Goal: Task Accomplishment & Management: Complete application form

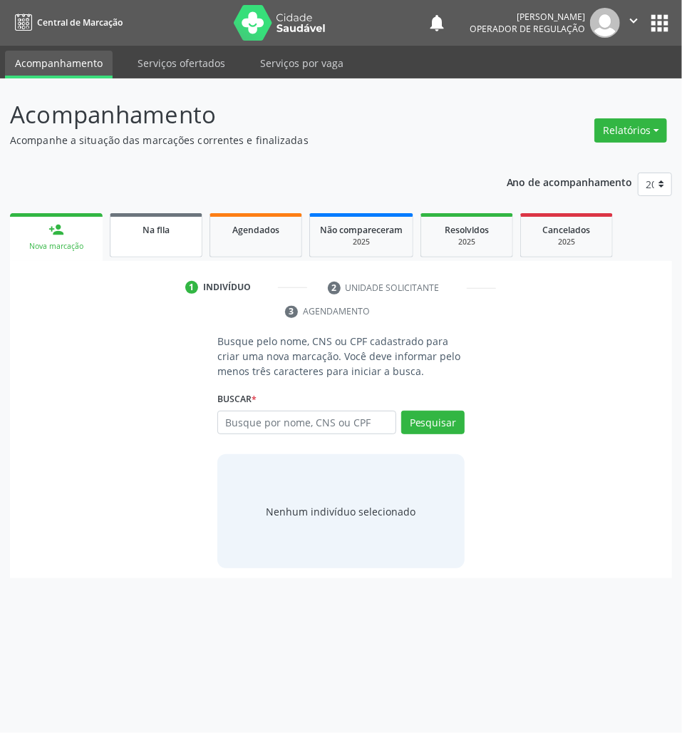
click at [140, 234] on div "Na fila" at bounding box center [156, 229] width 71 height 15
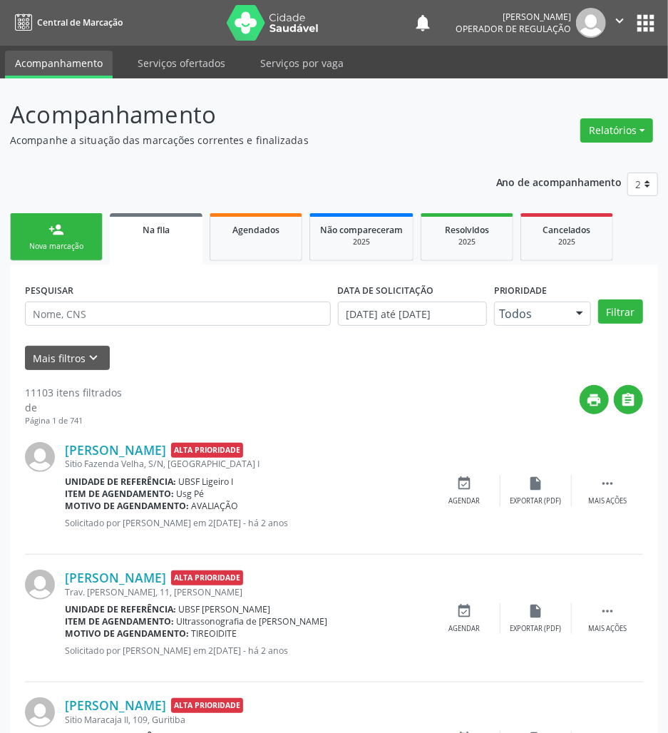
click at [61, 237] on link "person_add Nova marcação" at bounding box center [56, 237] width 93 height 48
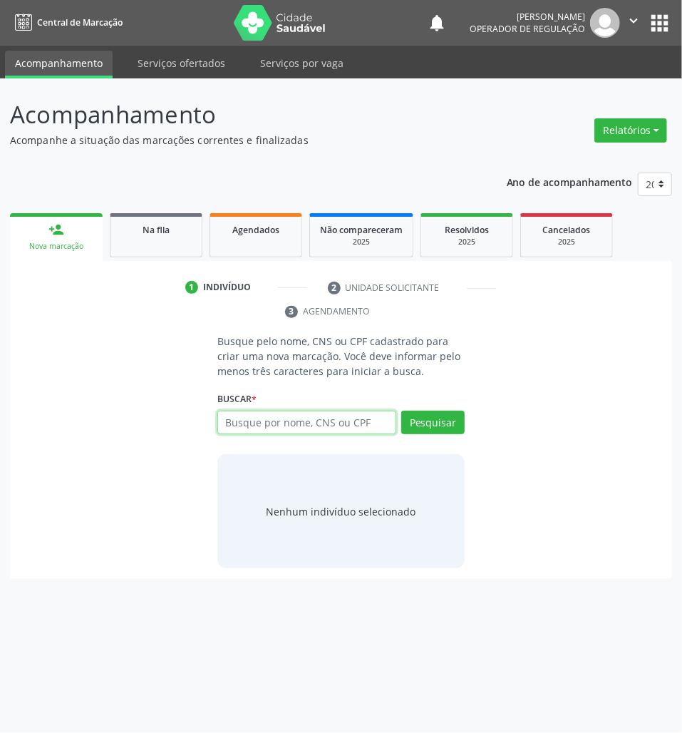
click at [270, 429] on input "text" at bounding box center [306, 423] width 179 height 24
type input "707008862823837"
click at [379, 426] on input "707008862823837" at bounding box center [306, 423] width 179 height 24
click at [321, 414] on input "707008862823837" at bounding box center [306, 423] width 179 height 24
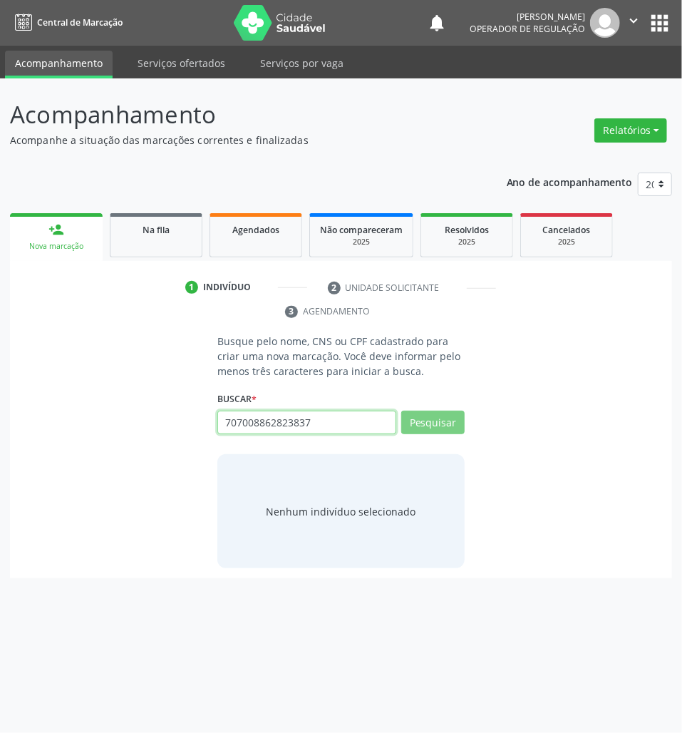
click at [321, 414] on input "707008862823837" at bounding box center [306, 423] width 179 height 24
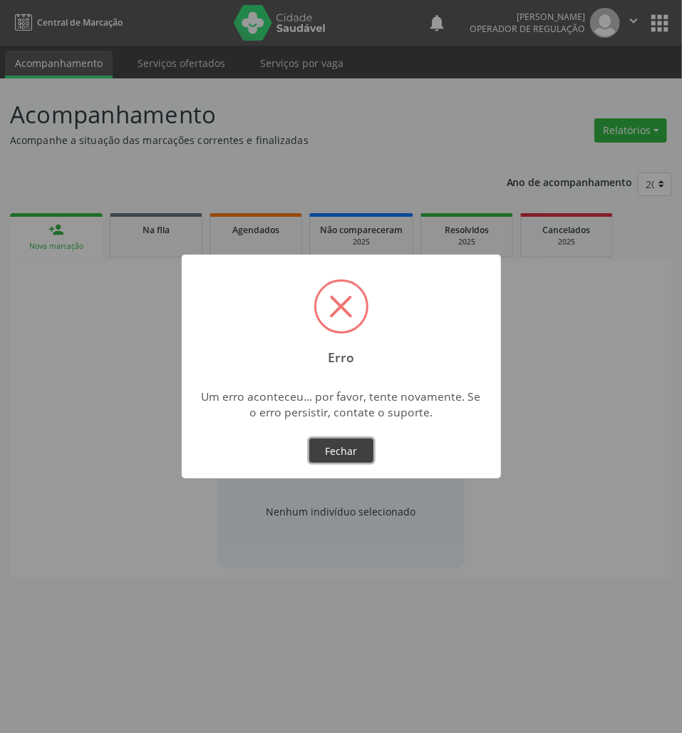
drag, startPoint x: 334, startPoint y: 453, endPoint x: 343, endPoint y: 444, distance: 13.1
click at [337, 449] on button "Fechar" at bounding box center [341, 451] width 64 height 24
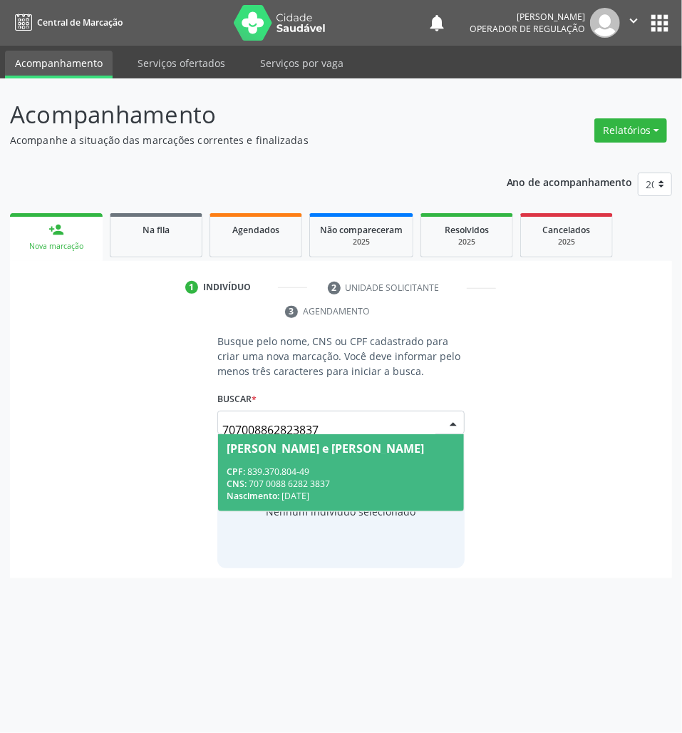
drag, startPoint x: 375, startPoint y: 402, endPoint x: 374, endPoint y: 409, distance: 7.2
click at [375, 406] on div "Buscar * 707008862823837 [PERSON_NAME] CPF: 839.370.804-49 CNS: 707 0088 6282 3…" at bounding box center [340, 417] width 247 height 56
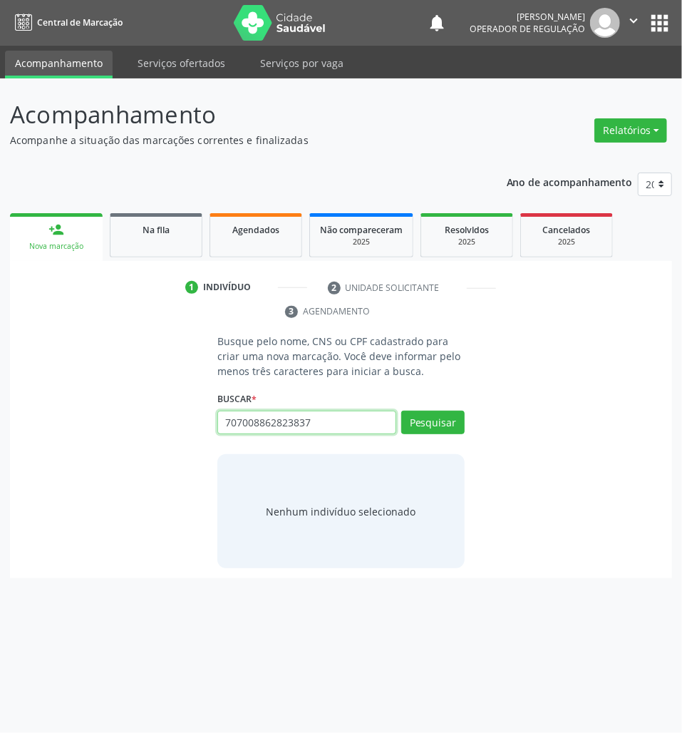
click at [367, 425] on input "707008862823837" at bounding box center [306, 423] width 179 height 24
click at [614, 351] on div "Busque pelo nome, CNS ou CPF cadastrado para criar uma nova marcação. Você deve…" at bounding box center [341, 451] width 642 height 235
click at [281, 417] on input "707008862823837" at bounding box center [306, 423] width 179 height 24
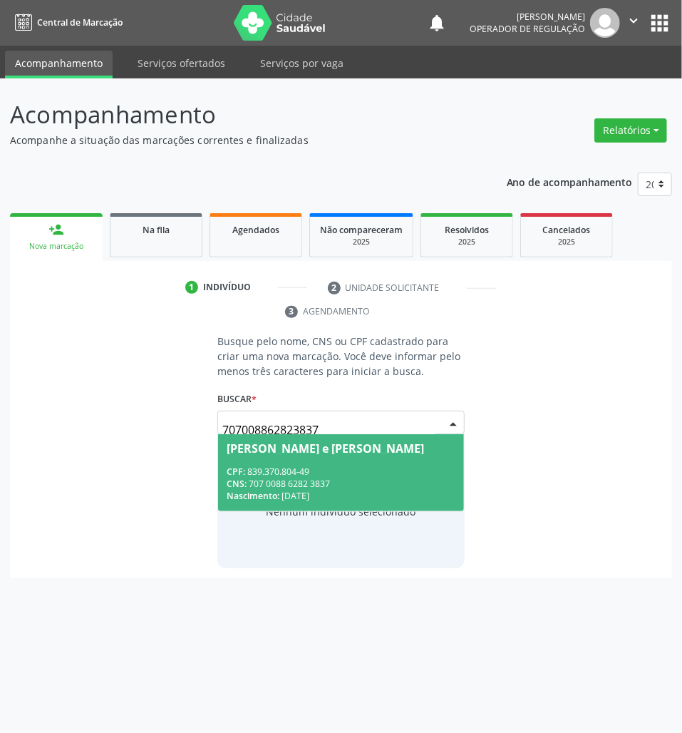
click at [326, 422] on input "707008862823837" at bounding box center [328, 430] width 213 height 29
click at [318, 458] on span "[PERSON_NAME] e [PERSON_NAME] CPF: 839.370.804-49 CNS: 707 0088 6282 3837 Nasci…" at bounding box center [341, 472] width 246 height 76
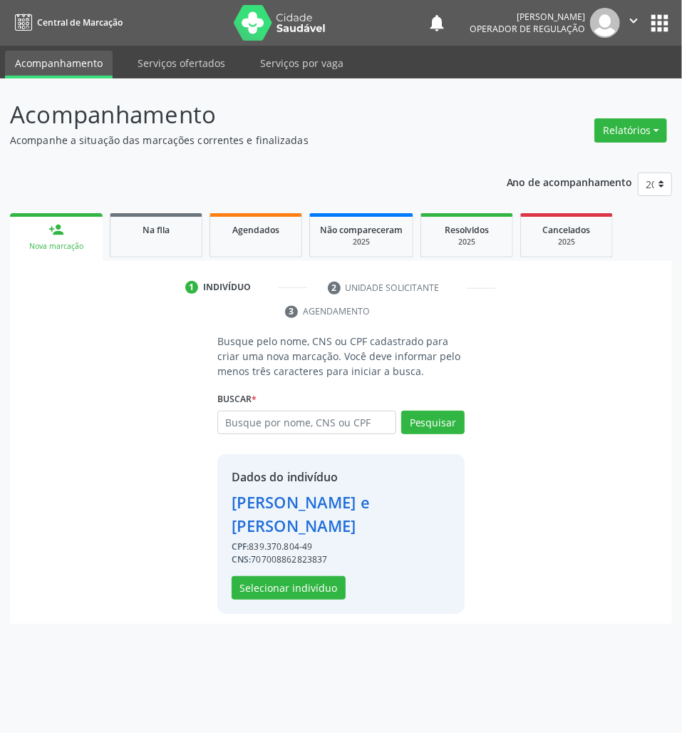
click at [292, 588] on div "Dados do indivíduo [PERSON_NAME] CPF: 839.370.804-49 CNS: 707008862823837 Selec…" at bounding box center [340, 534] width 247 height 160
click at [291, 576] on button "Selecionar indivíduo" at bounding box center [289, 588] width 114 height 24
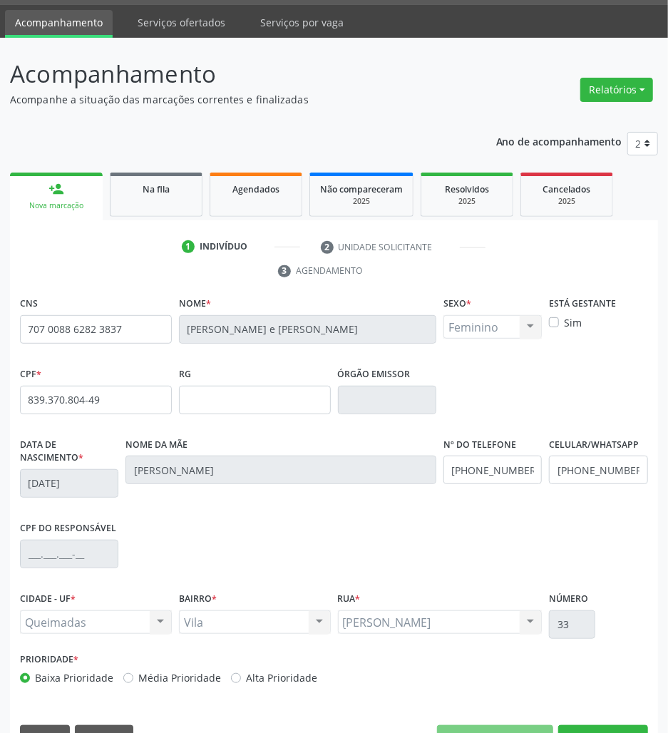
scroll to position [78, 0]
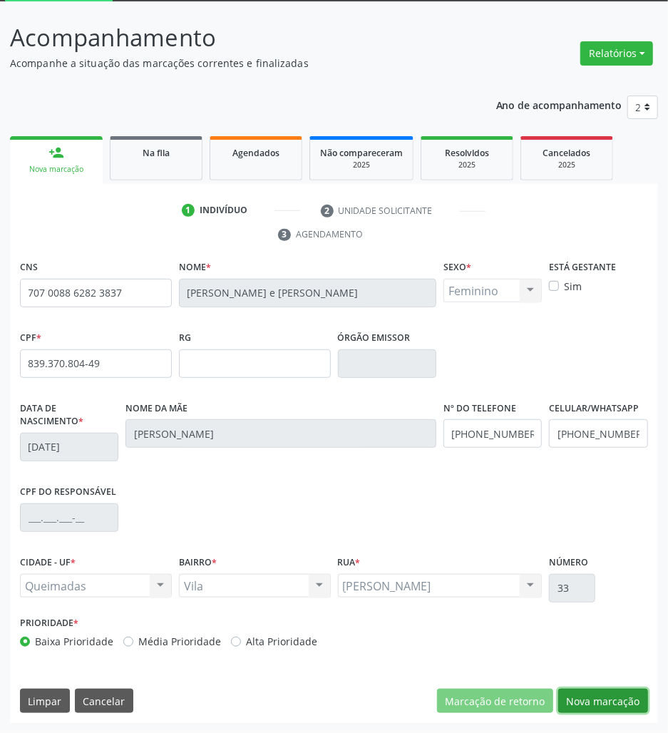
click at [588, 702] on button "Nova marcação" at bounding box center [603, 701] width 90 height 24
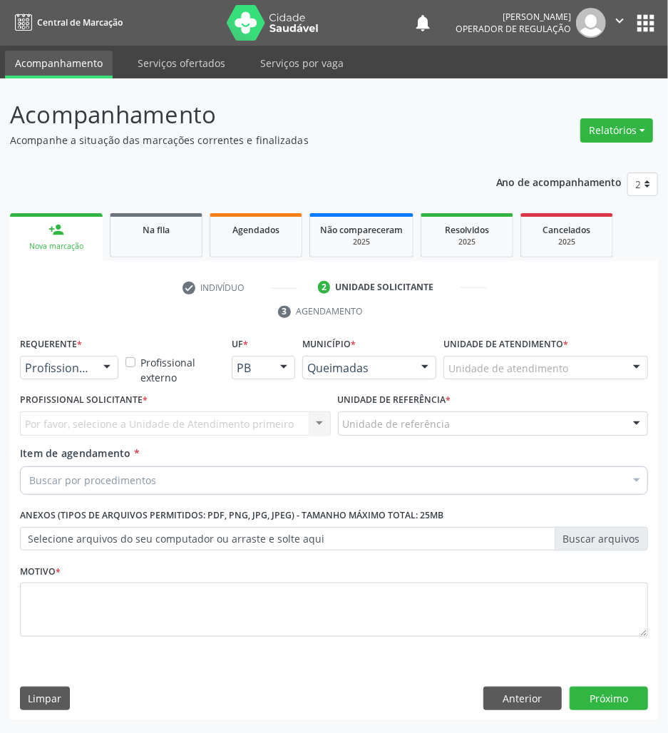
scroll to position [0, 0]
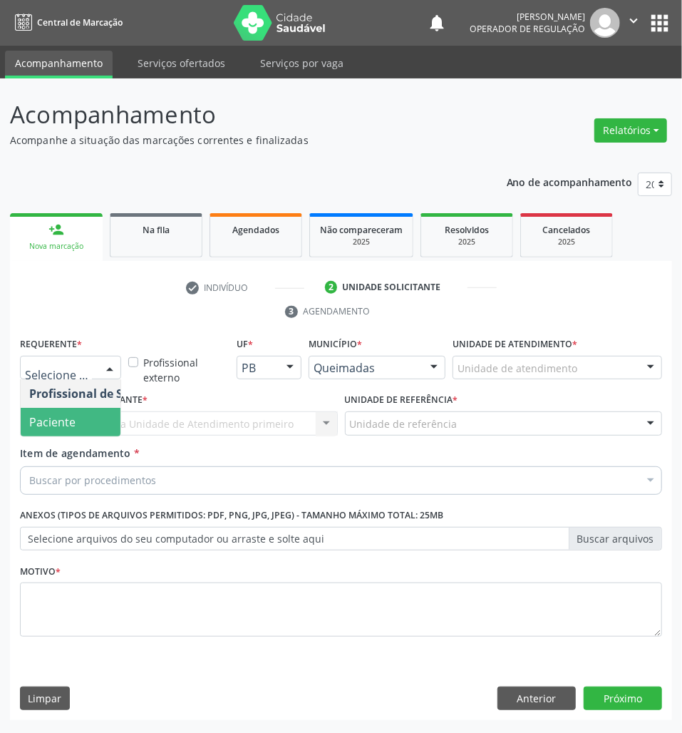
click at [66, 431] on span "Paciente" at bounding box center [90, 422] width 139 height 29
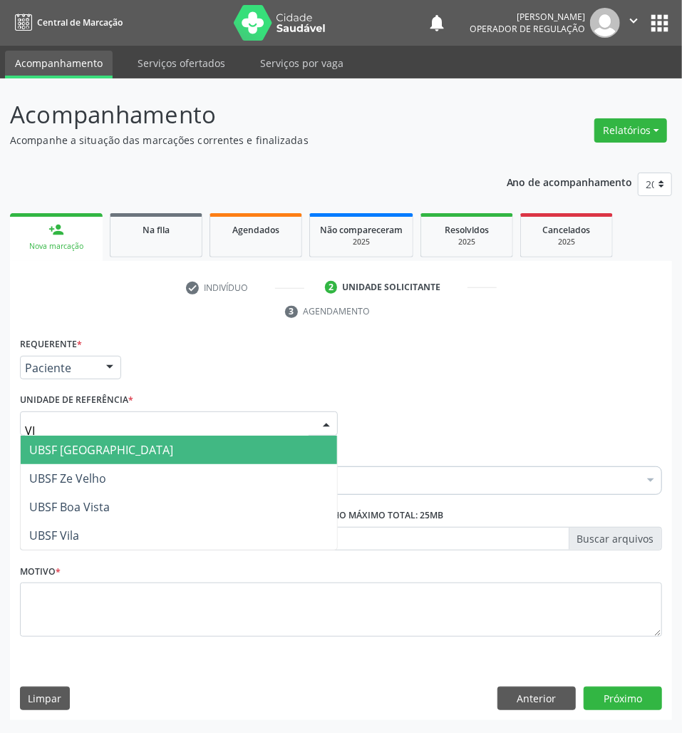
type input "VIL"
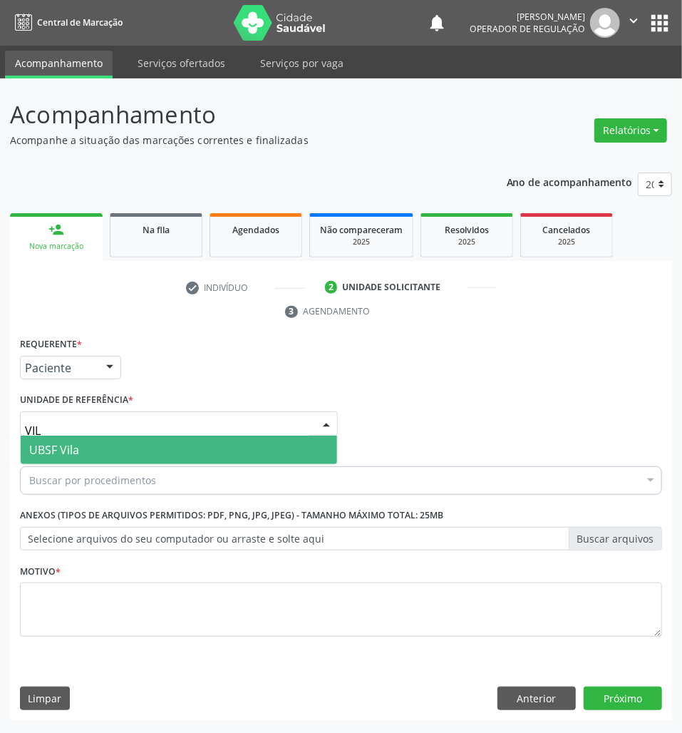
click at [78, 451] on span "UBSF Vila" at bounding box center [54, 450] width 50 height 16
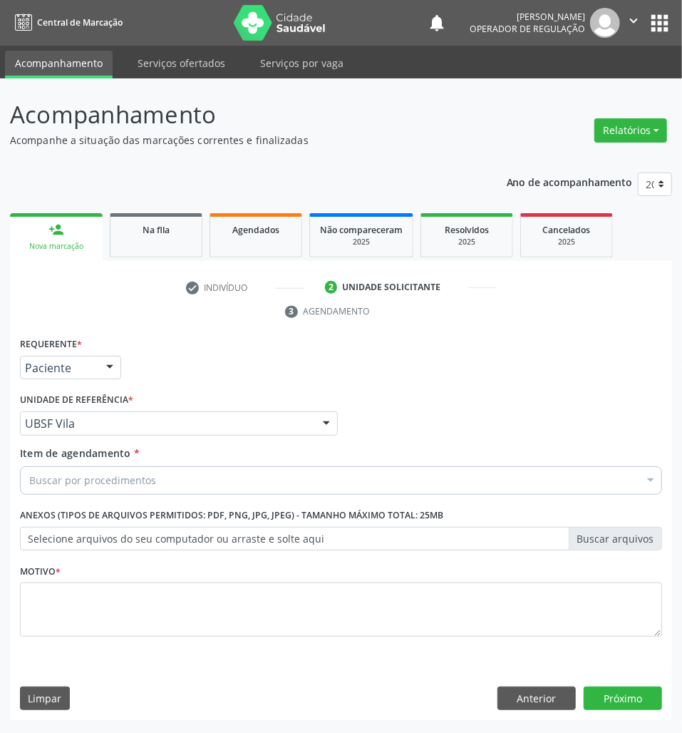
click at [157, 486] on div "Buscar por procedimentos" at bounding box center [341, 480] width 642 height 29
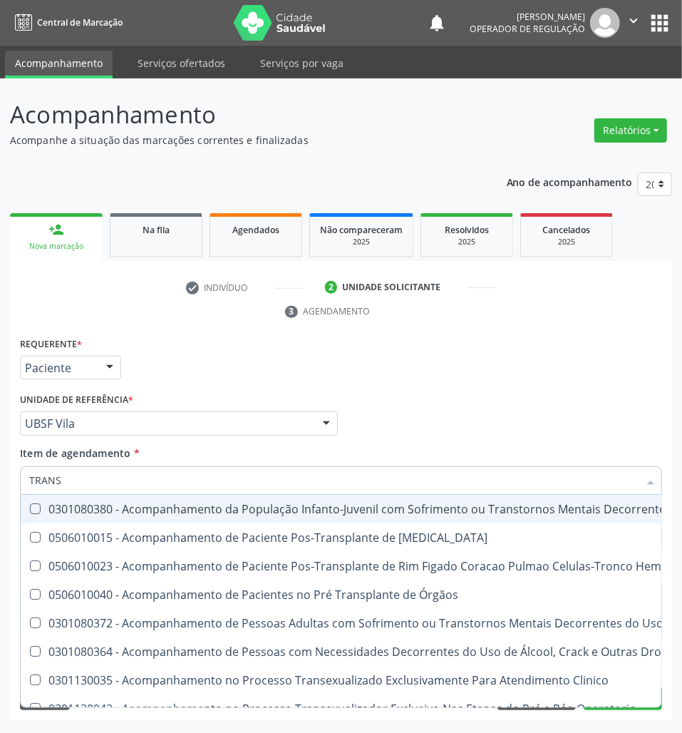
type input "TRANSVAGINAL"
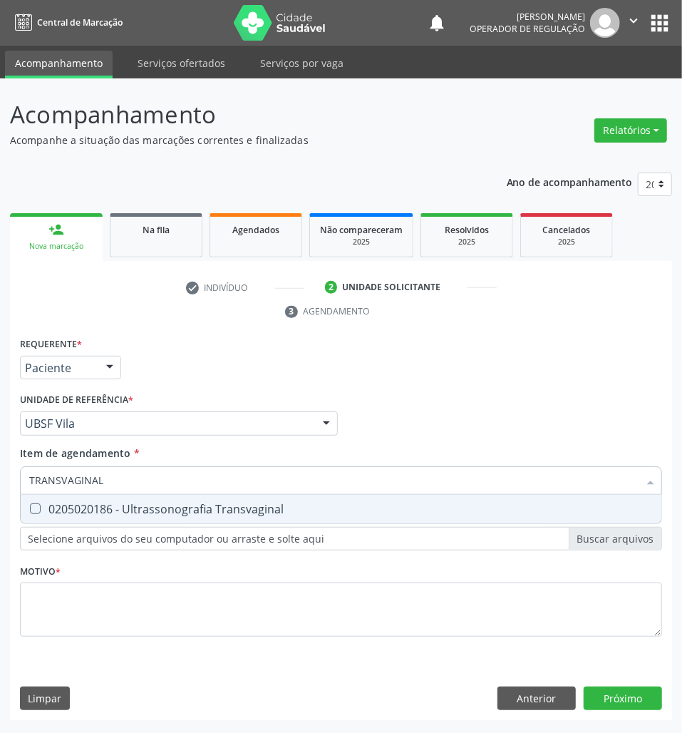
click at [148, 503] on div "0205020186 - Ultrassonografia Transvaginal" at bounding box center [341, 508] width 624 height 11
checkbox Transvaginal "true"
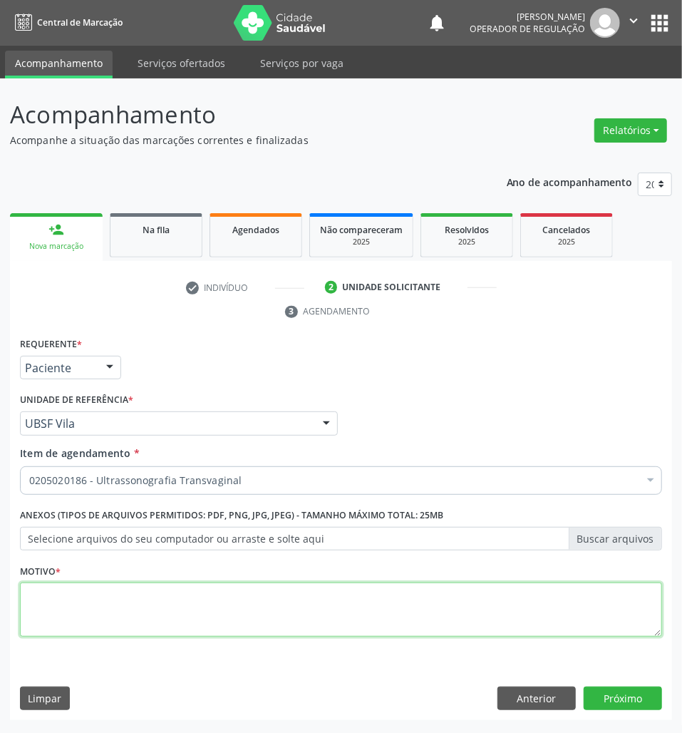
click at [401, 583] on textarea at bounding box center [341, 610] width 642 height 54
type textarea "ROTINA"
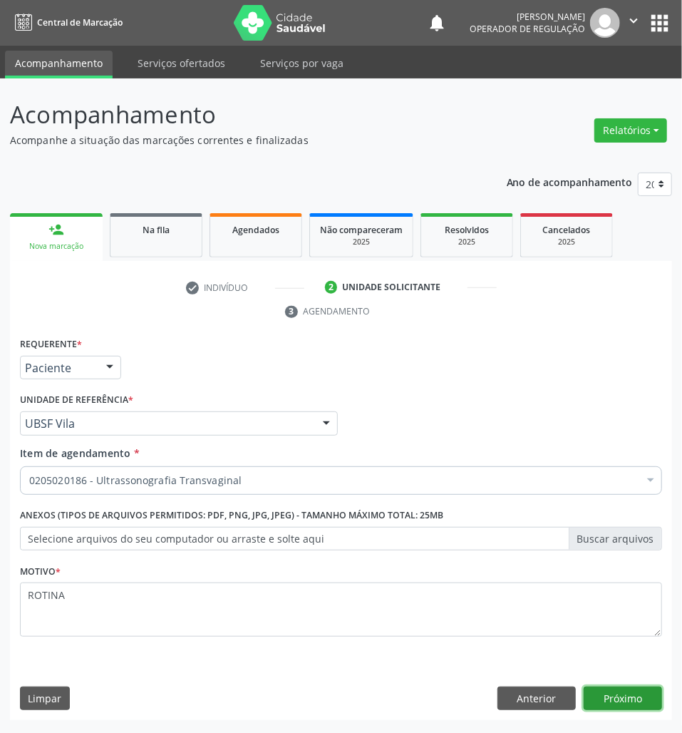
click at [642, 694] on button "Próximo" at bounding box center [623, 699] width 78 height 24
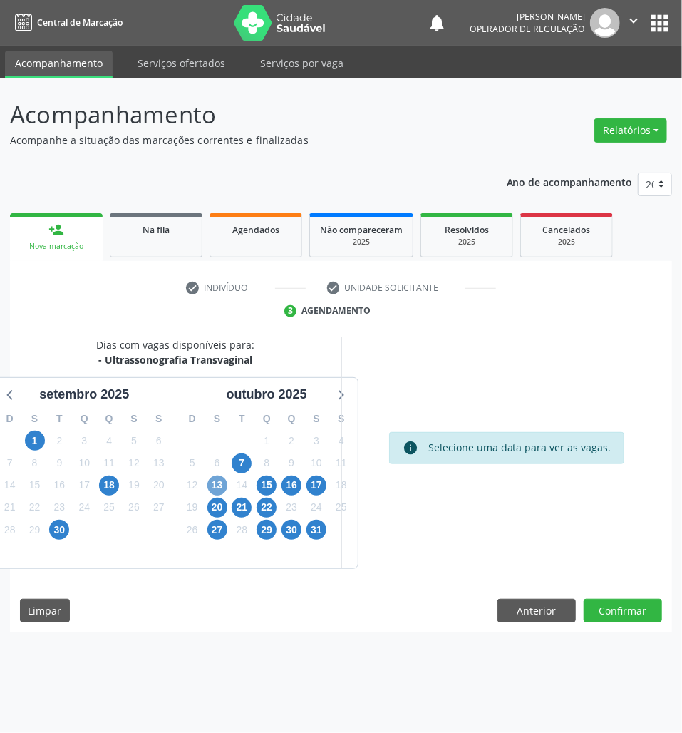
click at [222, 485] on span "13" at bounding box center [217, 486] width 20 height 20
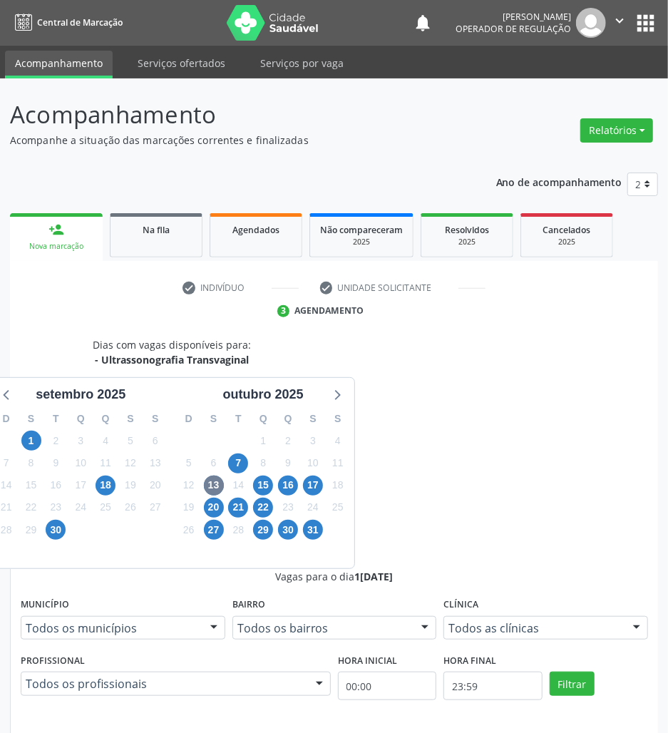
drag, startPoint x: 463, startPoint y: 591, endPoint x: 441, endPoint y: 589, distance: 22.2
radio input "true"
click at [238, 466] on span "7" at bounding box center [238, 463] width 20 height 20
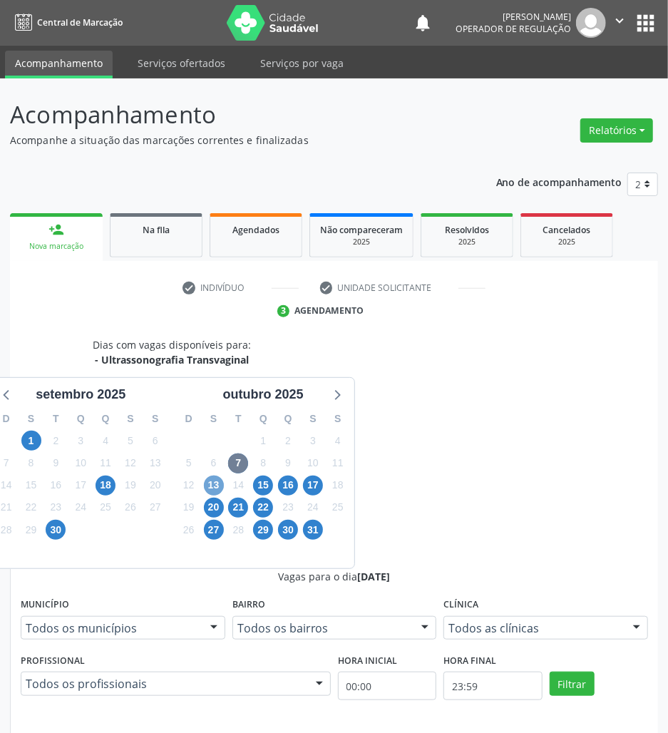
click at [215, 483] on span "13" at bounding box center [214, 486] width 20 height 20
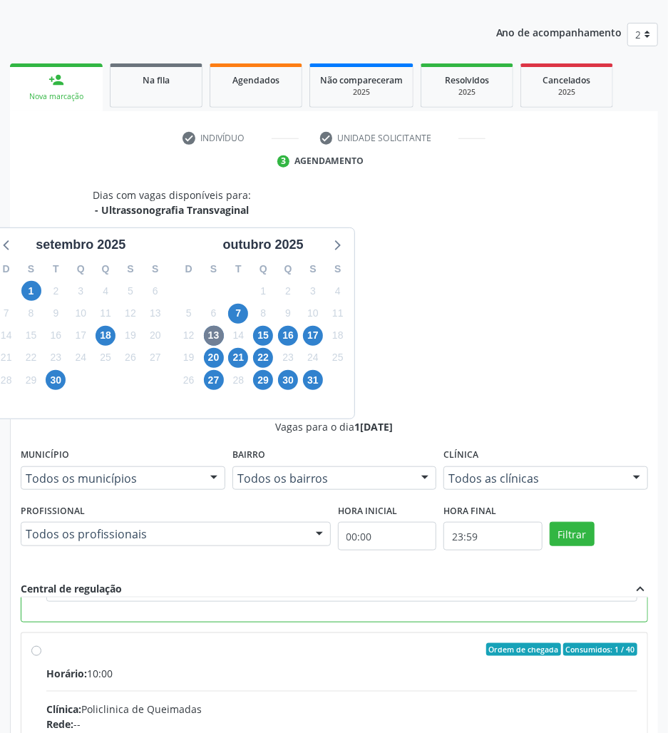
click at [41, 643] on input "Ordem de chegada Consumidos: 1 / 40 Horário: 10:00 Clínica: Policlinica de Quei…" at bounding box center [36, 649] width 10 height 13
radio input "false"
radio input "true"
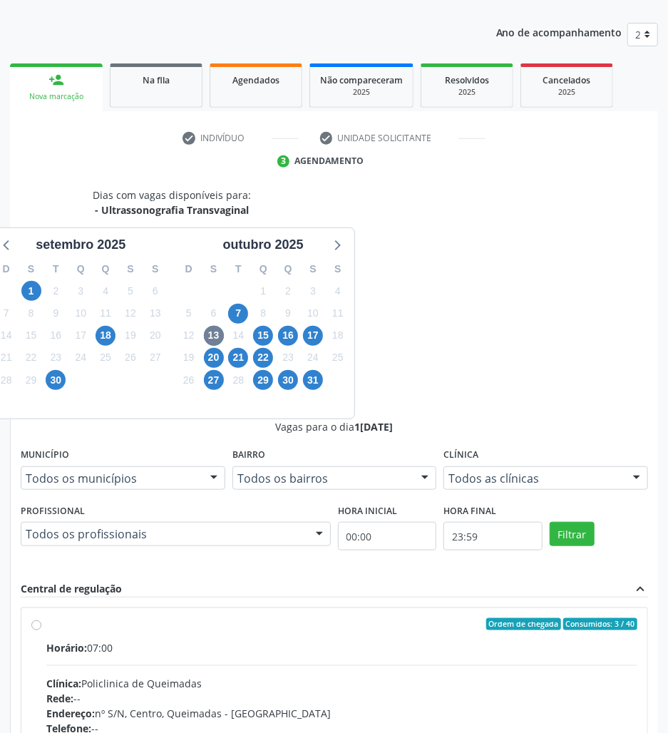
click at [560, 640] on div "Horário: 07:00 Clínica: Policlinica de Queimadas Rede: -- Endereço: nº S/N, Cen…" at bounding box center [341, 738] width 591 height 196
click at [41, 618] on input "Ordem de chegada Consumidos: 3 / 40 Horário: 07:00 Clínica: Policlinica de Quei…" at bounding box center [36, 624] width 10 height 13
radio input "true"
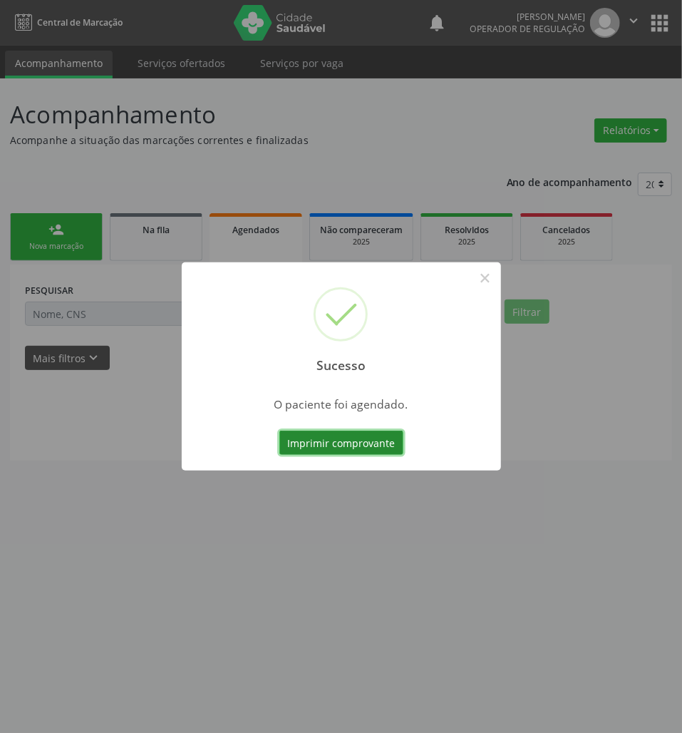
click at [312, 443] on button "Imprimir comprovante" at bounding box center [342, 443] width 124 height 24
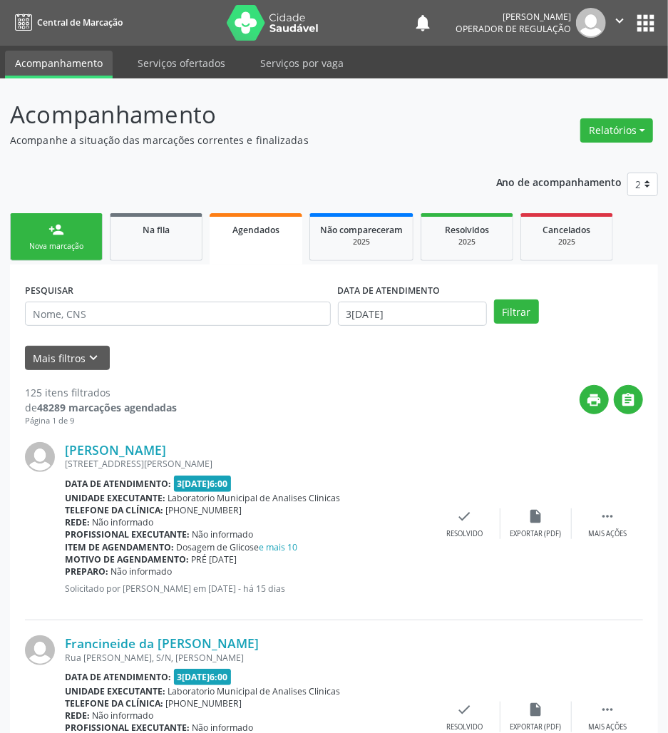
click at [58, 248] on div "Nova marcação" at bounding box center [56, 246] width 71 height 11
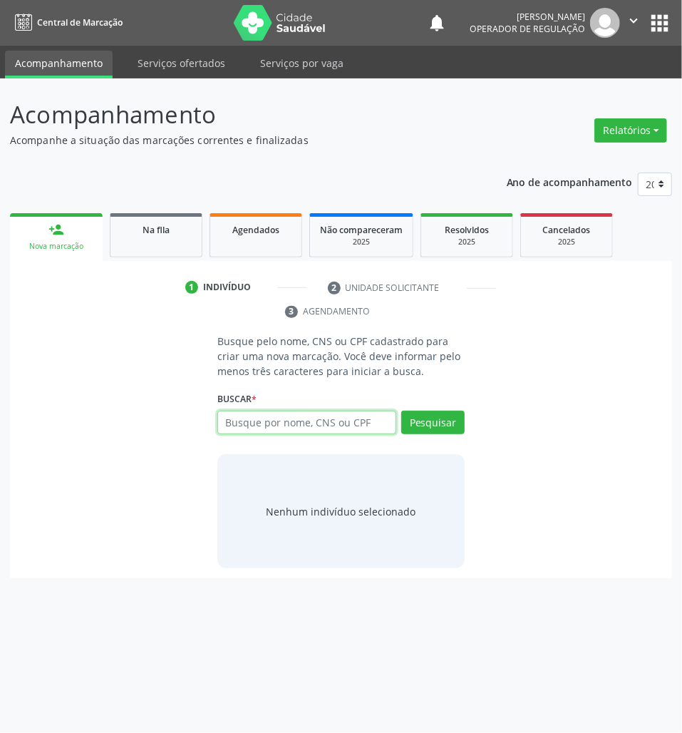
click at [334, 434] on input "text" at bounding box center [306, 423] width 179 height 24
paste input "707 0088 6282 3837"
type input "707 0088 6282 3837"
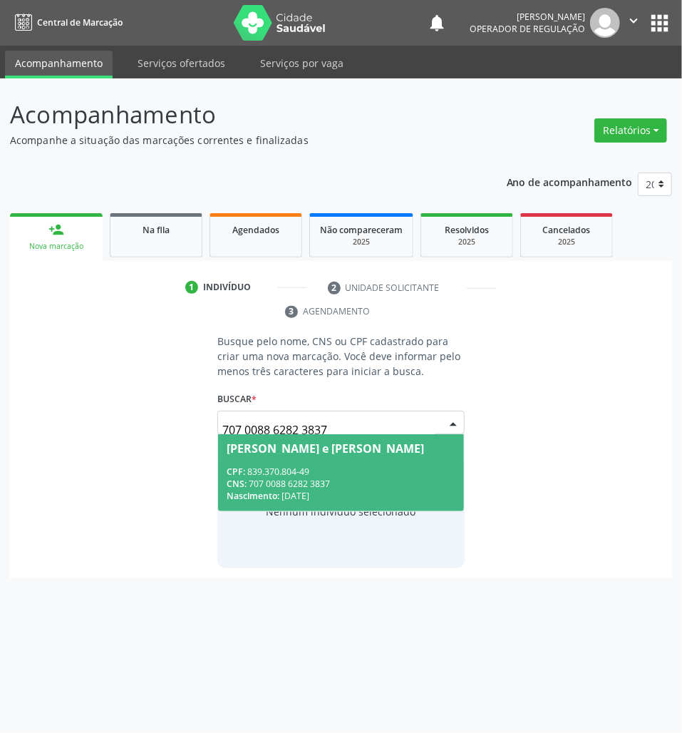
click at [380, 468] on div "CPF: 839.370.804-49" at bounding box center [341, 472] width 229 height 12
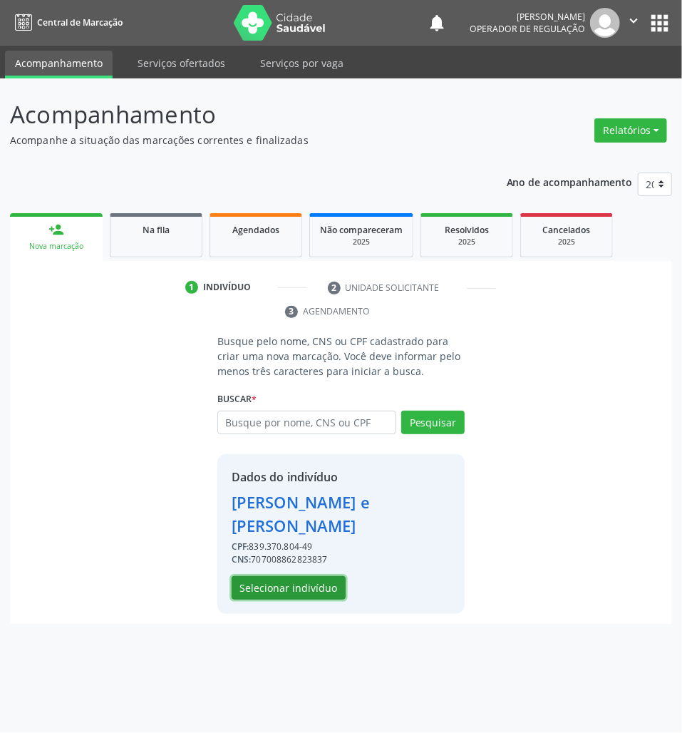
click at [311, 576] on button "Selecionar indivíduo" at bounding box center [289, 588] width 114 height 24
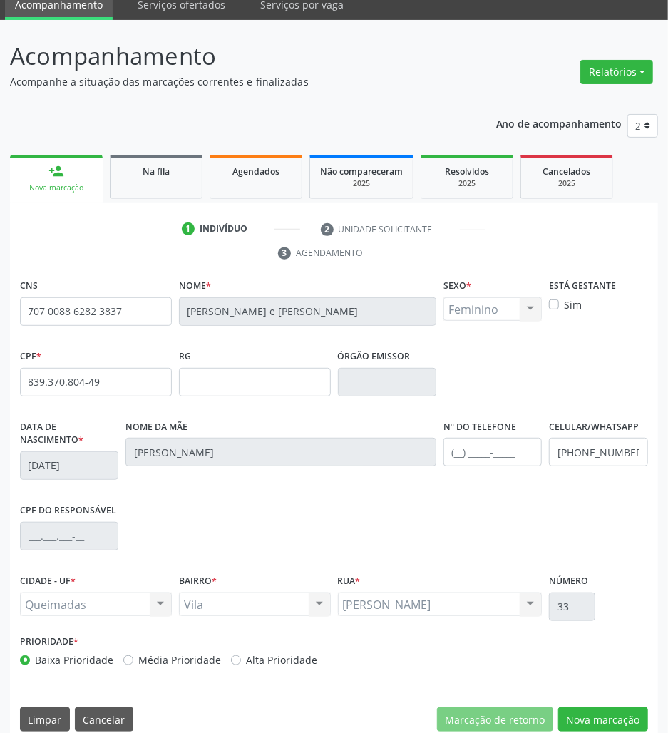
scroll to position [78, 0]
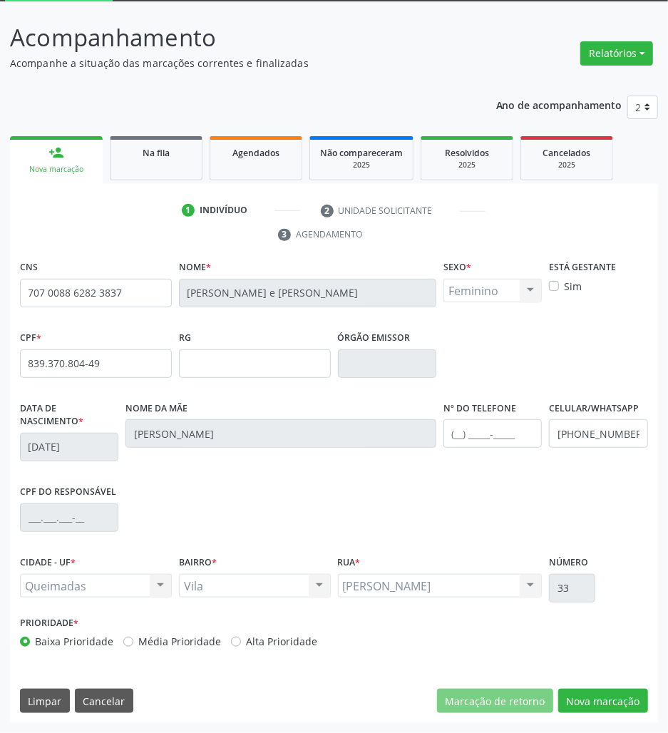
click at [591, 719] on div "CNS 707 0088 6282 3837 [GEOGRAPHIC_DATA] * [PERSON_NAME] e [PERSON_NAME] * Femi…" at bounding box center [334, 490] width 648 height 466
click at [583, 707] on button "Nova marcação" at bounding box center [603, 701] width 90 height 24
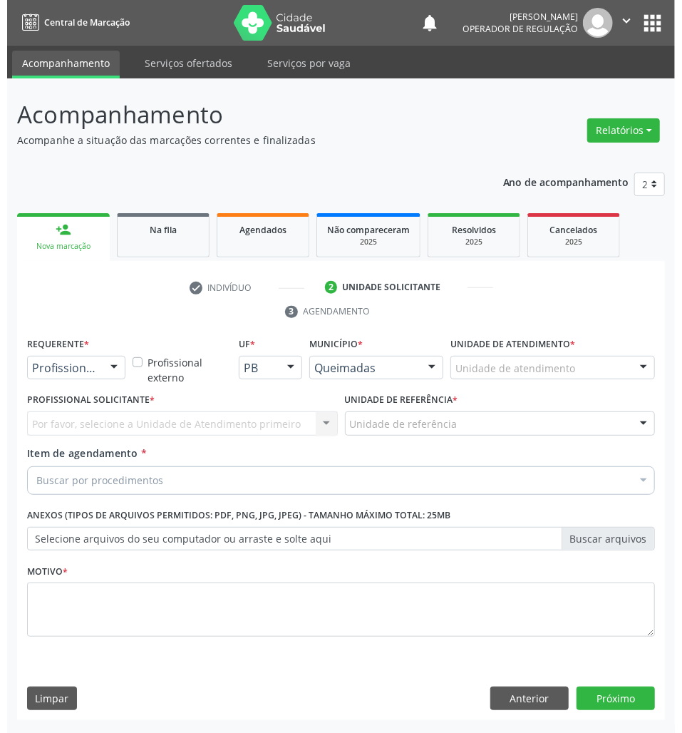
scroll to position [0, 0]
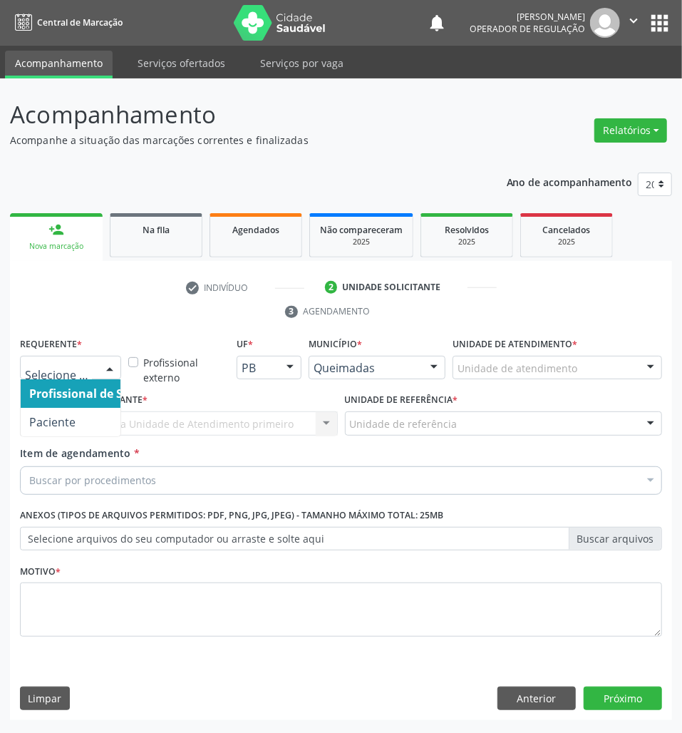
click at [81, 409] on span "Paciente" at bounding box center [90, 422] width 139 height 29
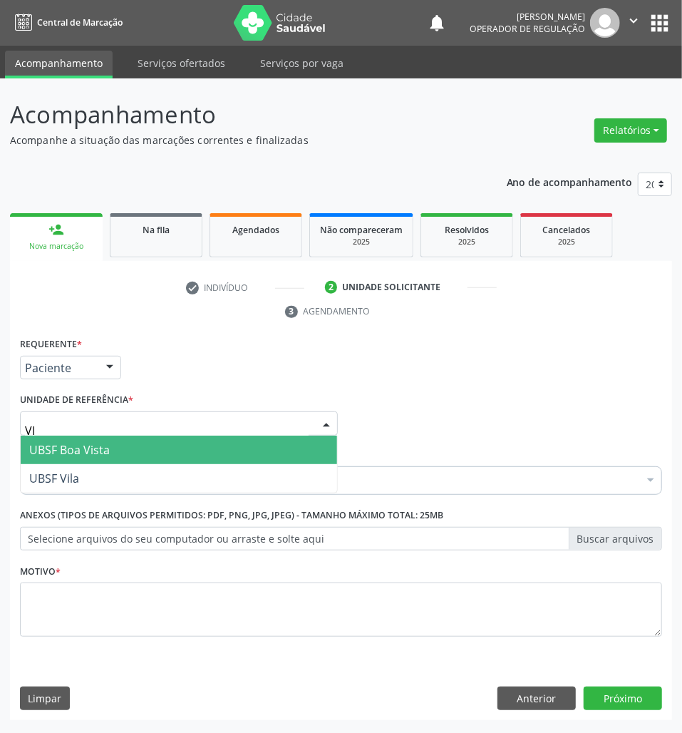
type input "VIL"
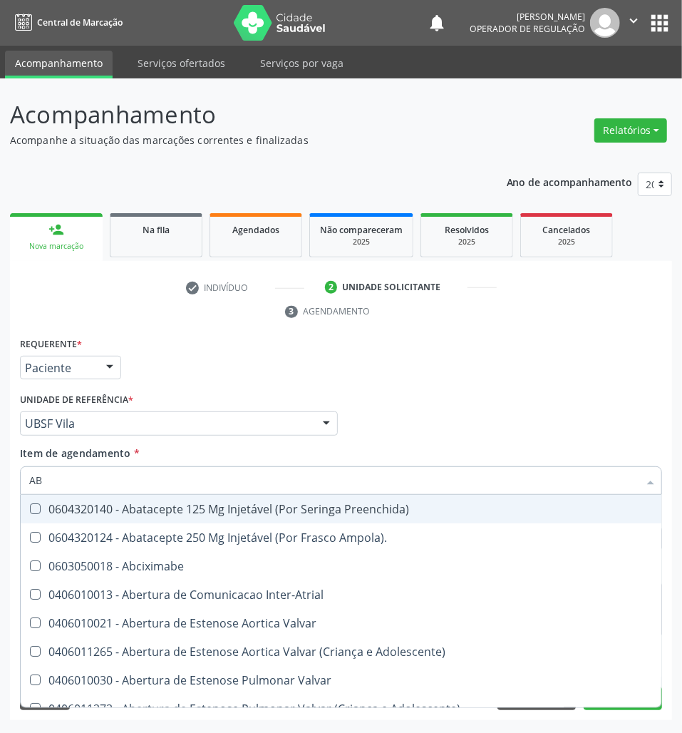
type input "ABDOM"
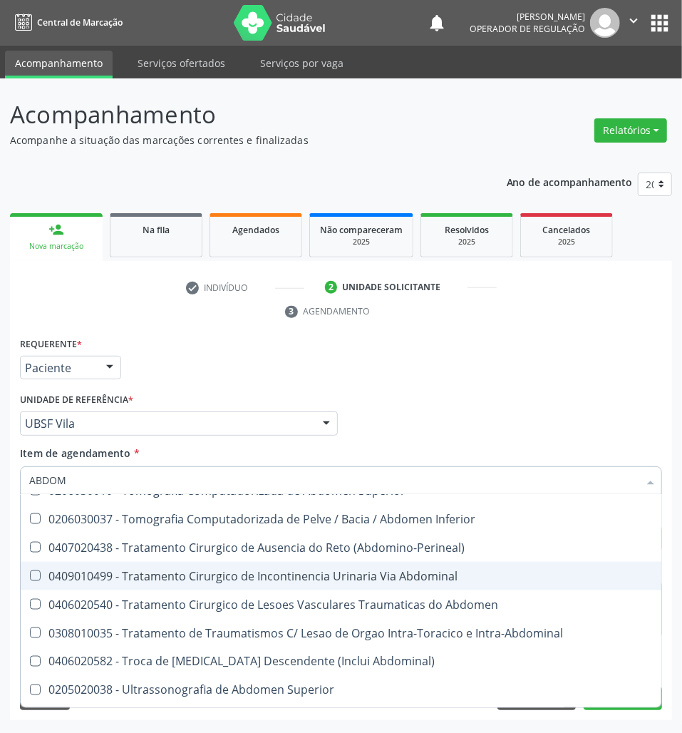
scroll to position [942, 0]
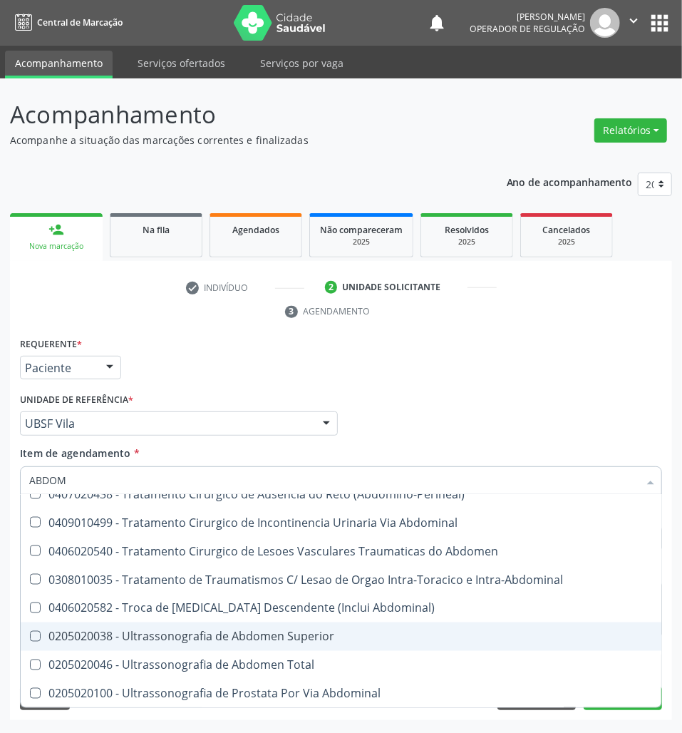
click at [255, 631] on div "0205020038 - Ultrassonografia de Abdomen Superior" at bounding box center [387, 636] width 716 height 11
checkbox Superior "true"
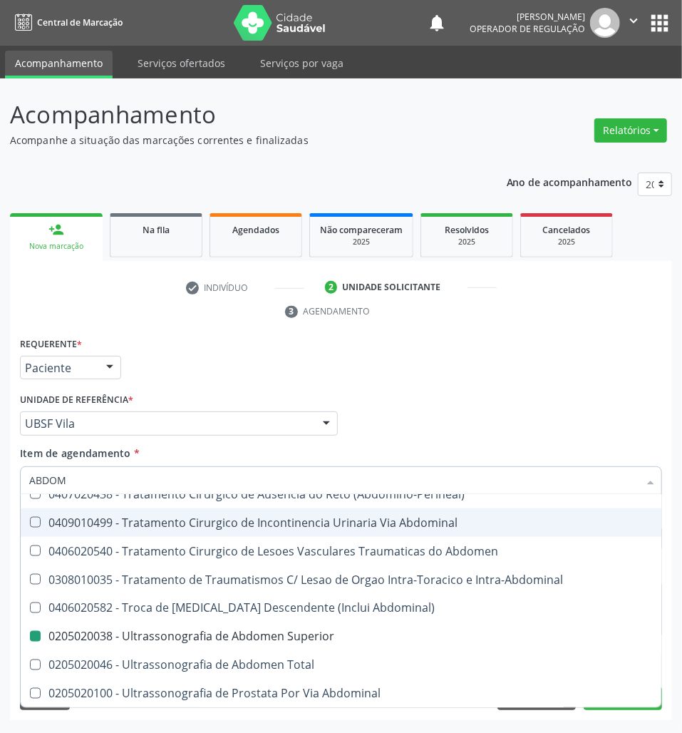
click at [511, 382] on div "Requerente * Paciente Profissional de Saúde Paciente Nenhum resultado encontrad…" at bounding box center [341, 362] width 650 height 56
checkbox Reto "true"
checkbox Superior "false"
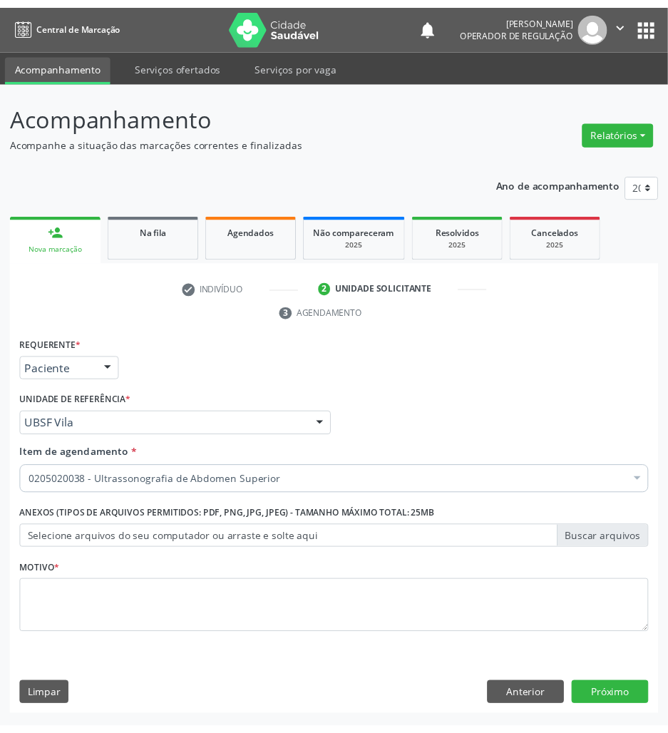
scroll to position [0, 0]
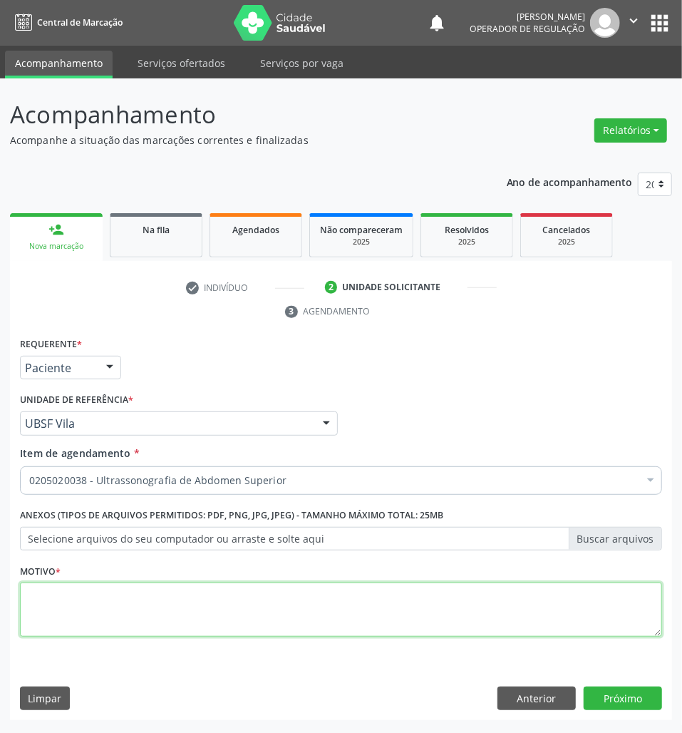
click at [349, 616] on textarea at bounding box center [341, 610] width 642 height 54
type textarea "ROTINA"
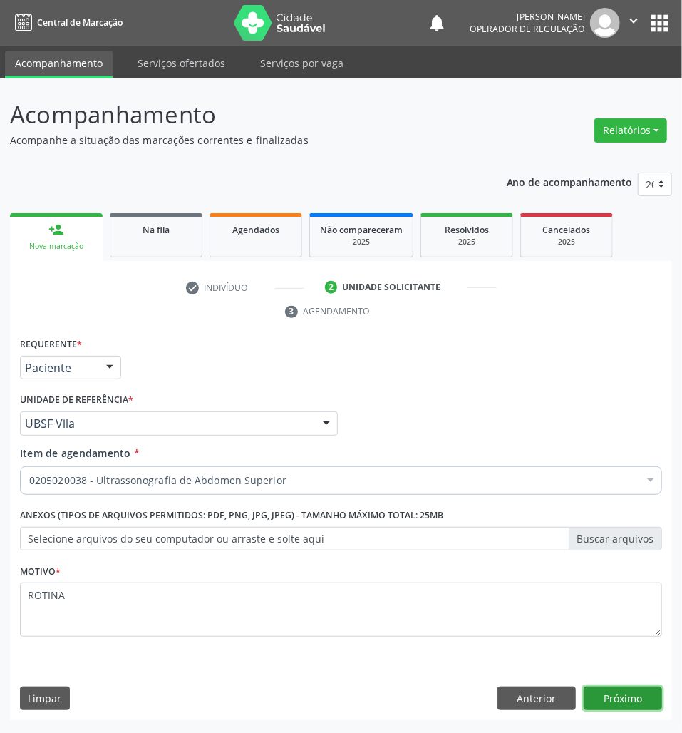
click button "Próximo" at bounding box center [623, 699] width 78 height 24
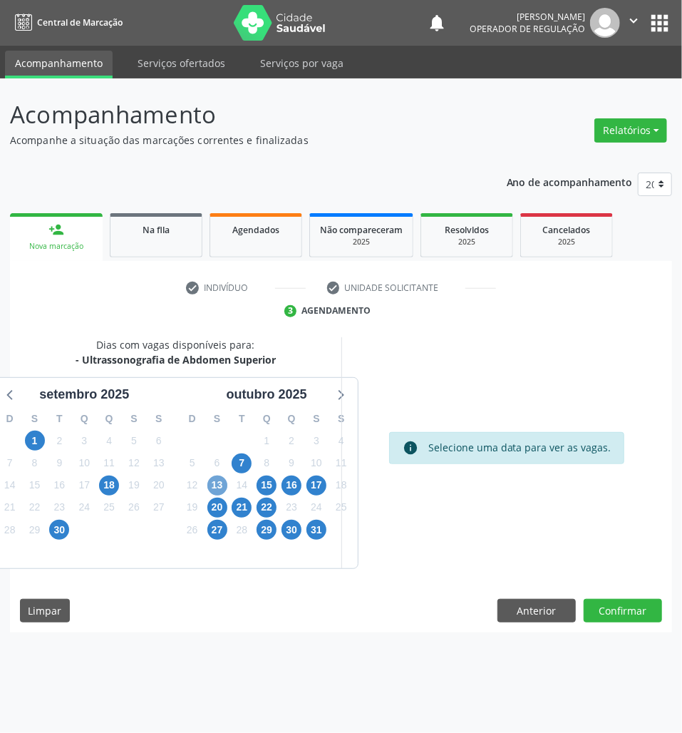
click at [223, 488] on span "13" at bounding box center [217, 486] width 20 height 20
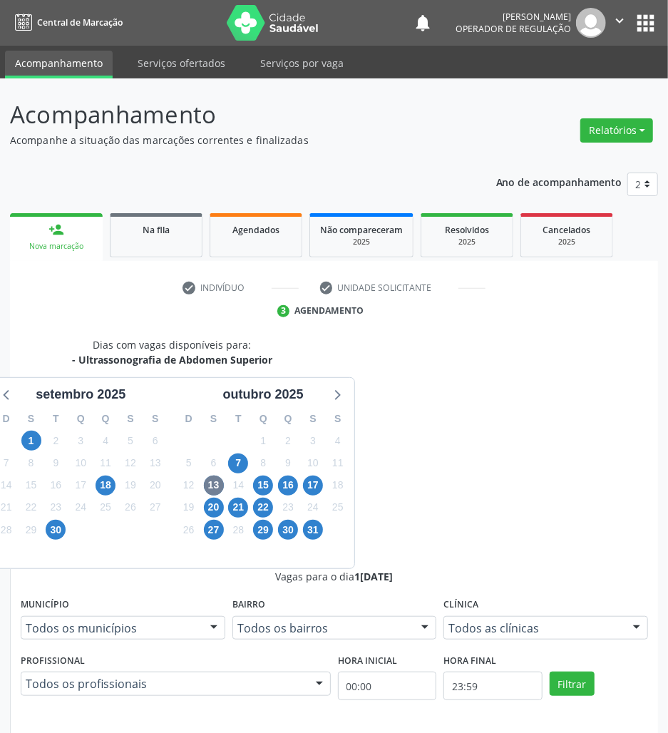
drag, startPoint x: 397, startPoint y: 559, endPoint x: 365, endPoint y: 563, distance: 32.3
radio input "true"
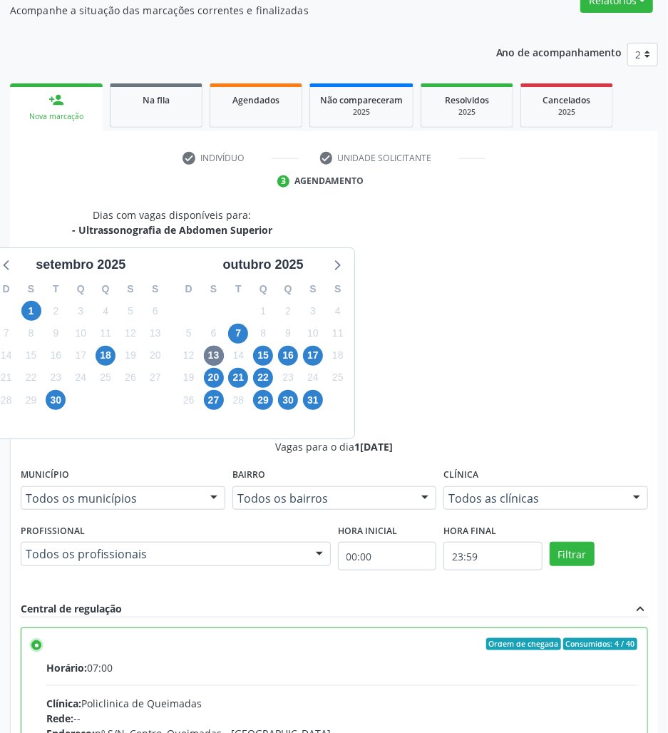
scroll to position [150, 0]
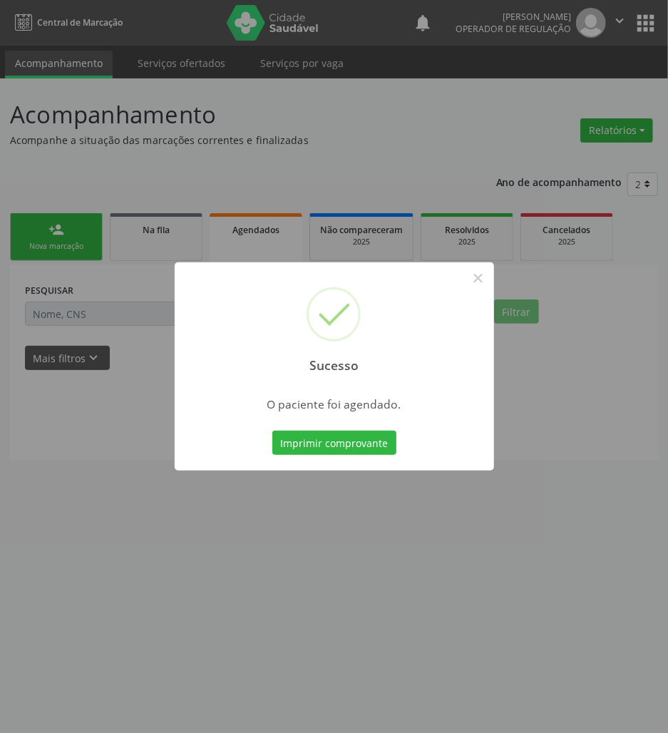
scroll to position [0, 0]
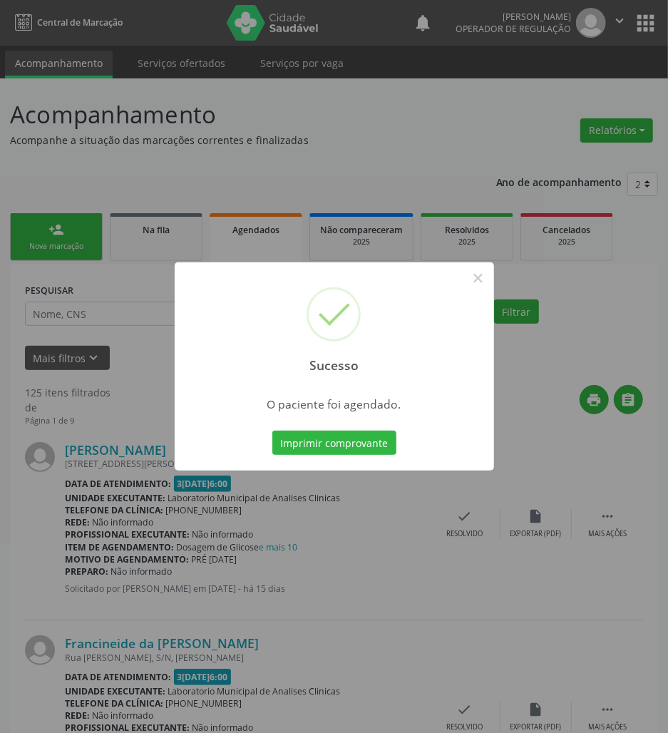
click at [272, 431] on button "Imprimir comprovante" at bounding box center [334, 443] width 124 height 24
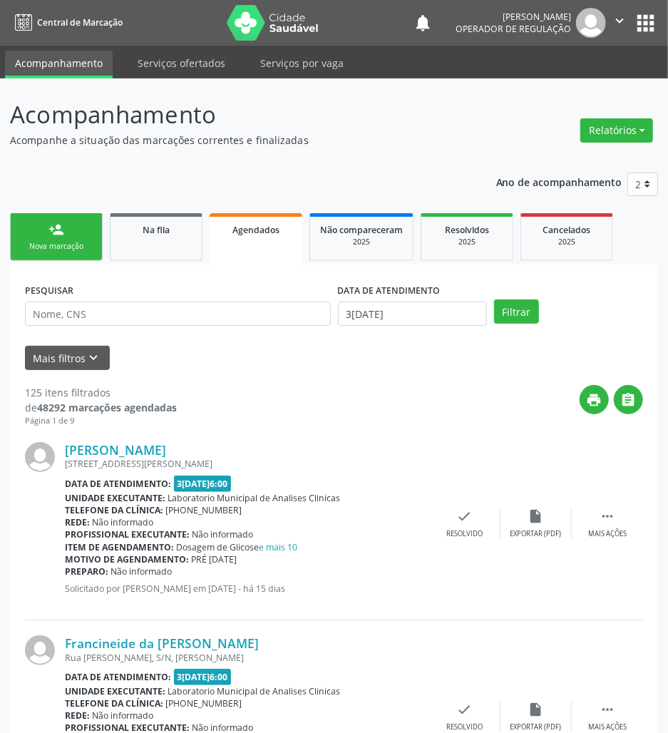
drag, startPoint x: 66, startPoint y: 238, endPoint x: 680, endPoint y: 222, distance: 614.1
click at [66, 238] on link "person_add Nova marcação" at bounding box center [56, 237] width 93 height 48
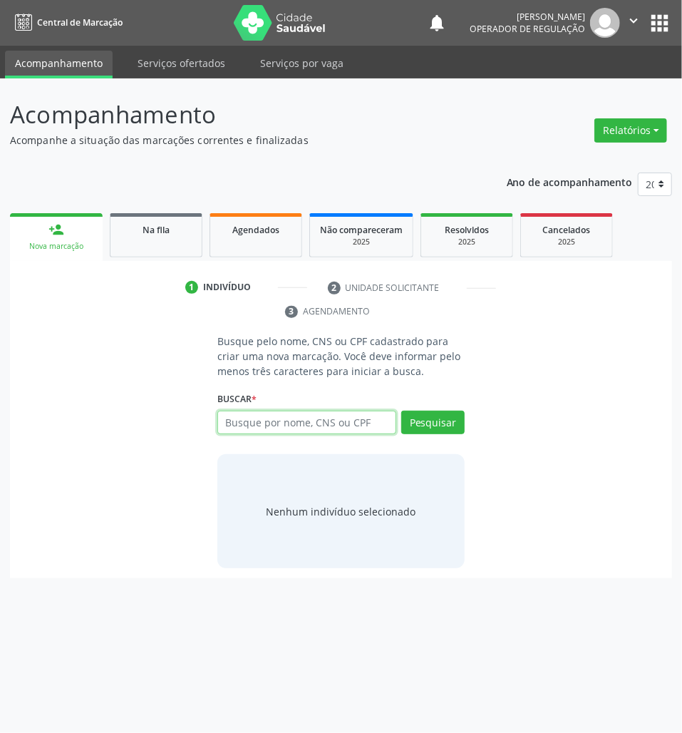
click at [292, 429] on input "text" at bounding box center [306, 423] width 179 height 24
type input "705401476134695"
click at [369, 412] on div "705401476134695 Busque por nome, CNS ou CPF [PERSON_NAME] CPF: 041.483.584-07 C…" at bounding box center [340, 428] width 247 height 34
click at [446, 423] on button "Pesquisar" at bounding box center [432, 423] width 63 height 24
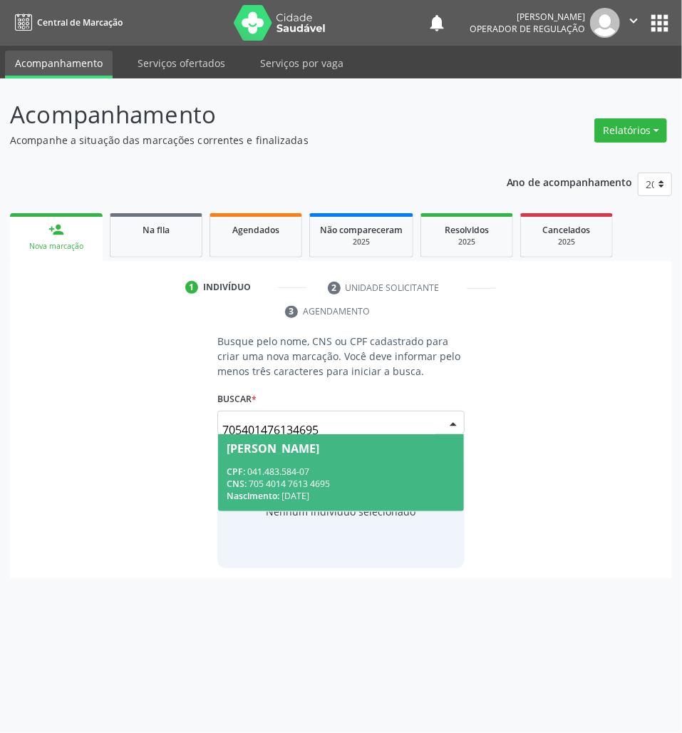
click at [389, 429] on input "705401476134695" at bounding box center [328, 430] width 213 height 29
click at [326, 474] on div "CPF: 041.483.584-07" at bounding box center [341, 472] width 229 height 12
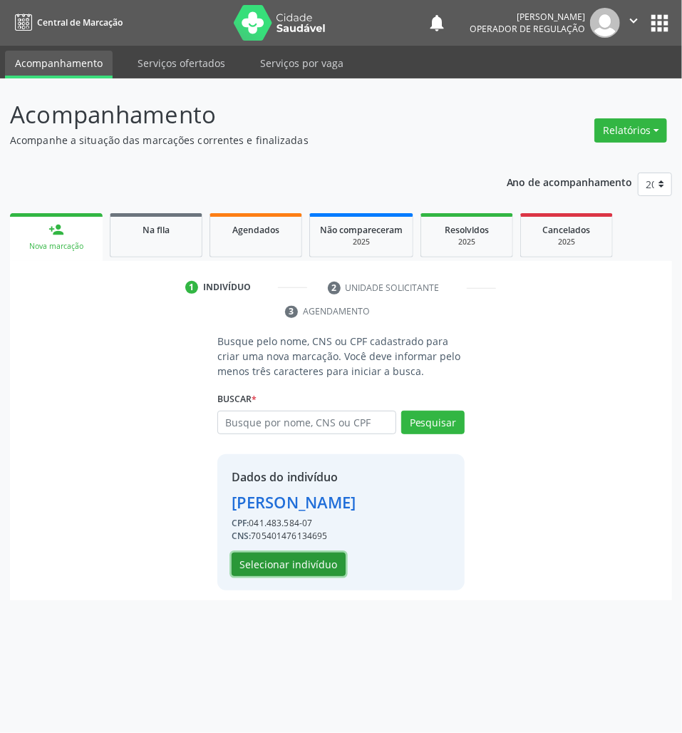
click at [294, 577] on button "Selecionar indivíduo" at bounding box center [289, 565] width 114 height 24
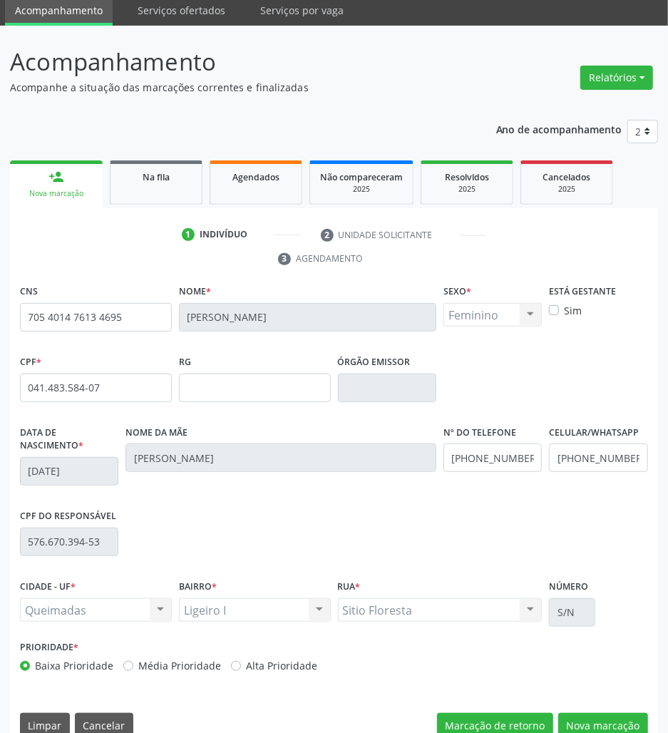
scroll to position [78, 0]
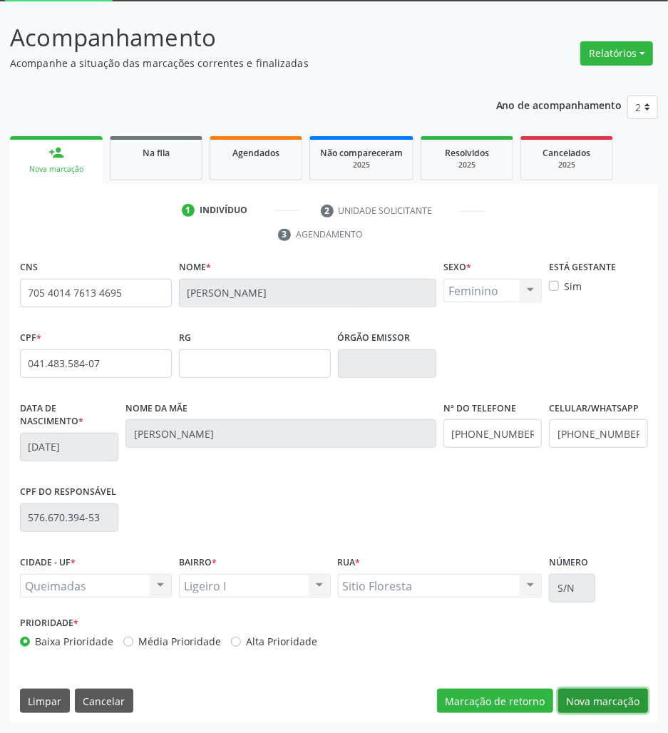
drag, startPoint x: 617, startPoint y: 704, endPoint x: 483, endPoint y: 655, distance: 143.0
click at [616, 704] on button "Nova marcação" at bounding box center [603, 701] width 90 height 24
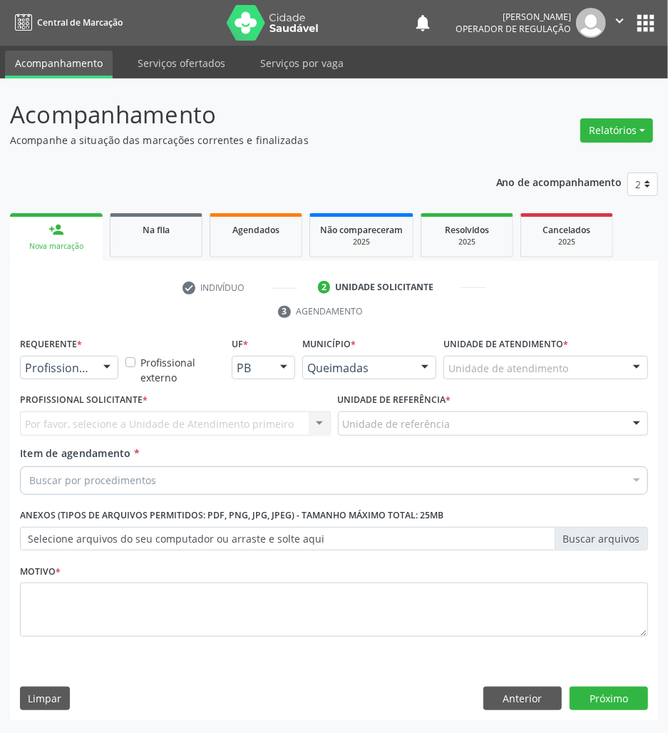
scroll to position [0, 0]
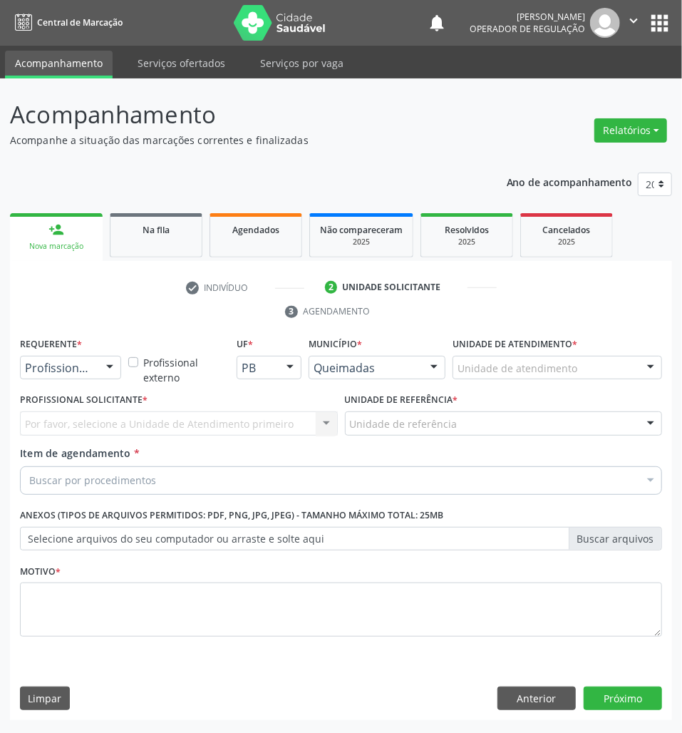
click at [160, 491] on div "Buscar por procedimentos" at bounding box center [341, 480] width 642 height 29
paste input "ABDOMEN TOTAL"
type input "ABDOMEN TOTAL"
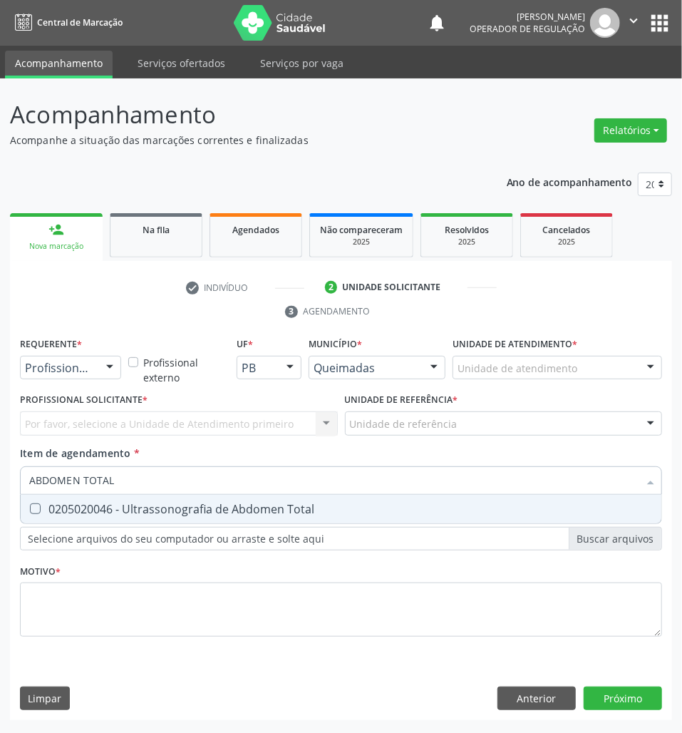
click at [155, 509] on div "0205020046 - Ultrassonografia de Abdomen Total" at bounding box center [341, 508] width 624 height 11
checkbox Total "true"
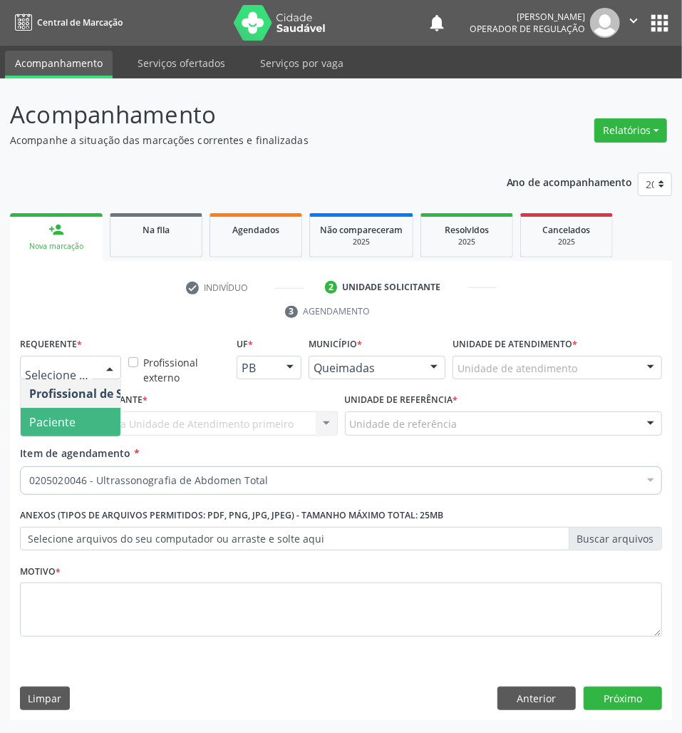
click at [60, 429] on span "Paciente" at bounding box center [52, 422] width 46 height 16
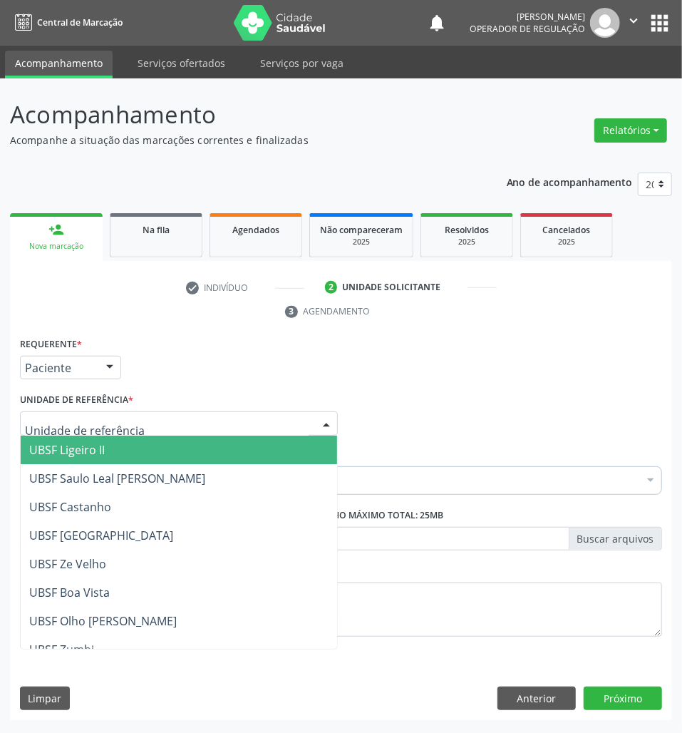
click at [161, 420] on div at bounding box center [179, 423] width 318 height 24
type input "LI"
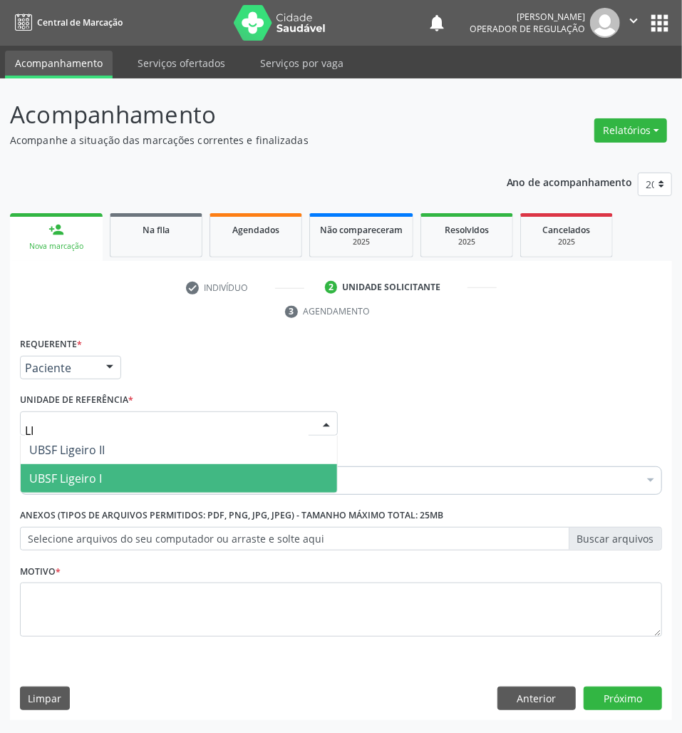
click at [154, 476] on span "UBSF Ligeiro I" at bounding box center [179, 478] width 317 height 29
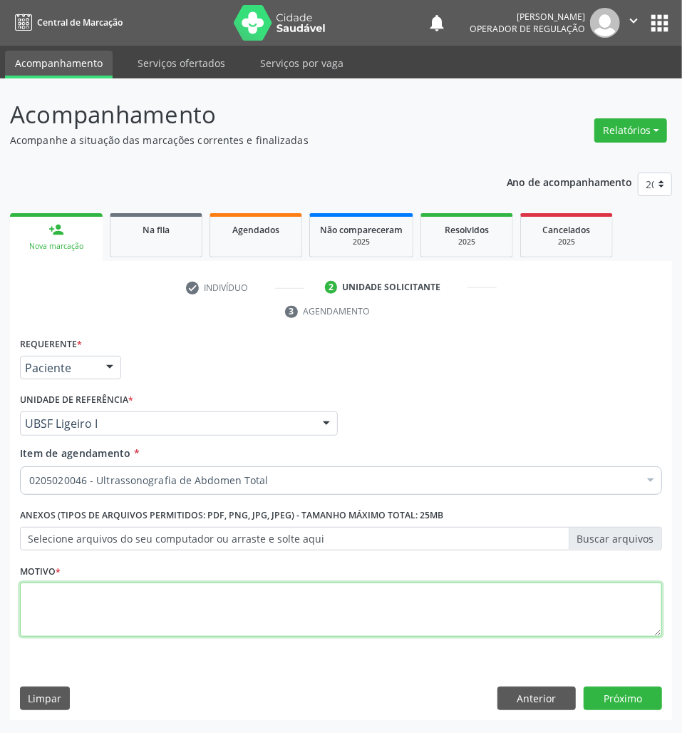
click at [383, 620] on textarea at bounding box center [341, 610] width 642 height 54
type textarea "ROTINA"
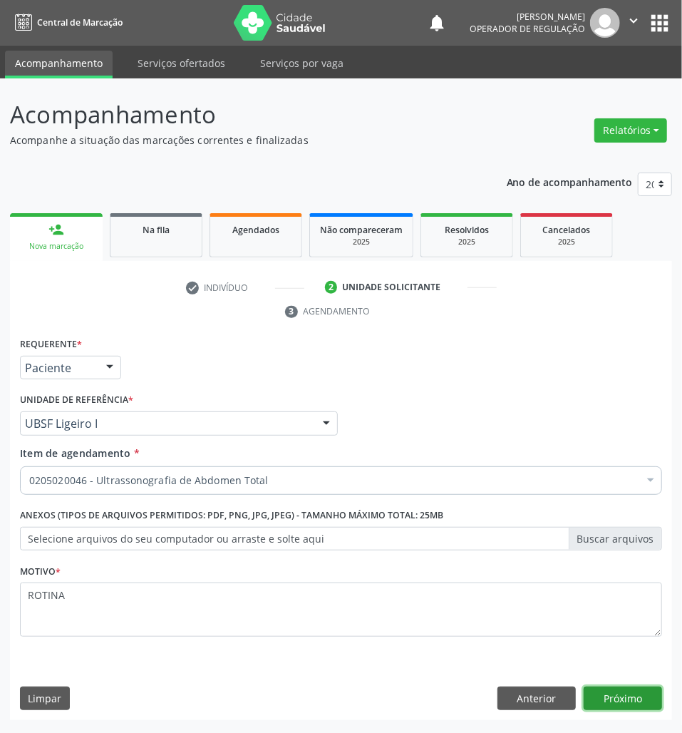
click button "Próximo" at bounding box center [623, 699] width 78 height 24
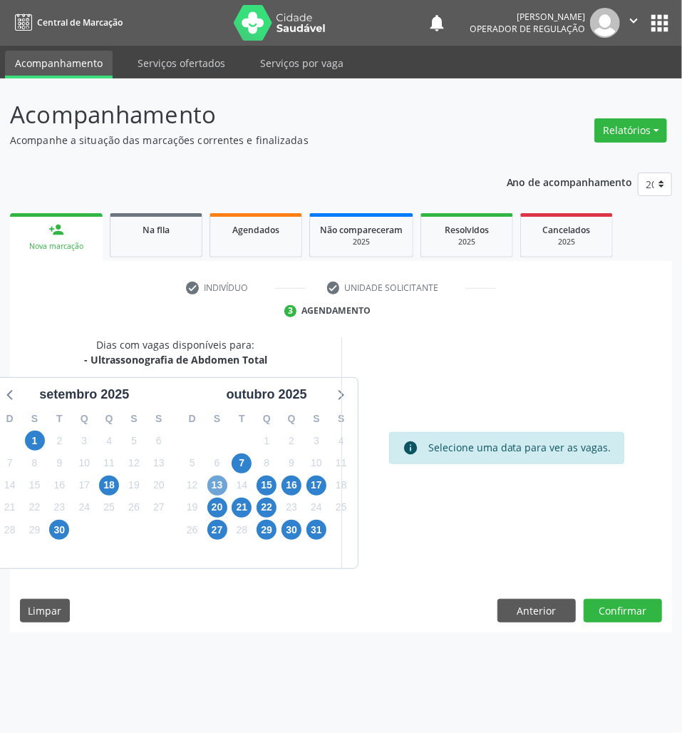
click at [221, 485] on span "13" at bounding box center [217, 486] width 20 height 20
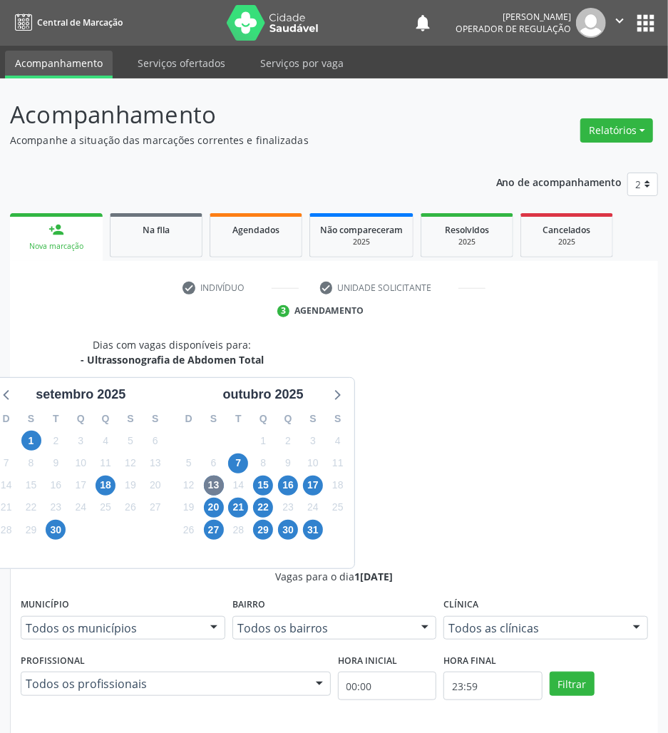
radio input "true"
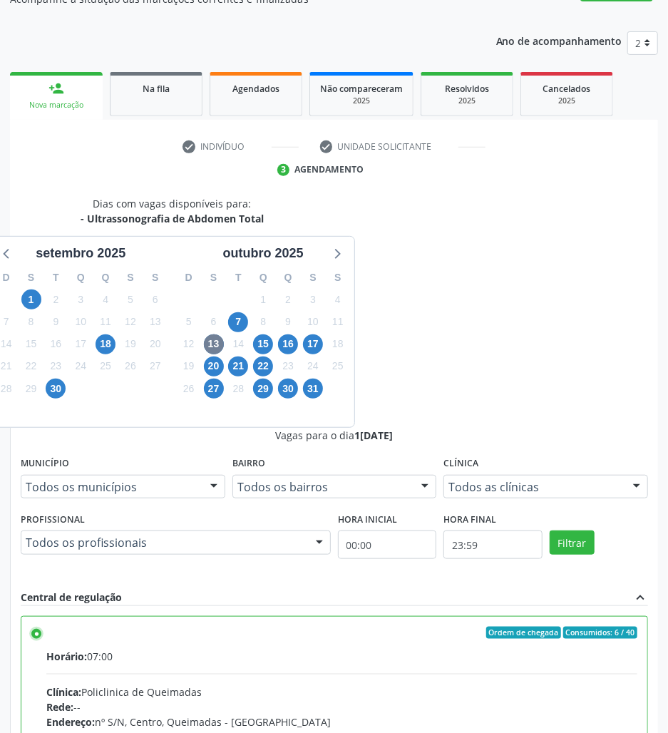
scroll to position [150, 0]
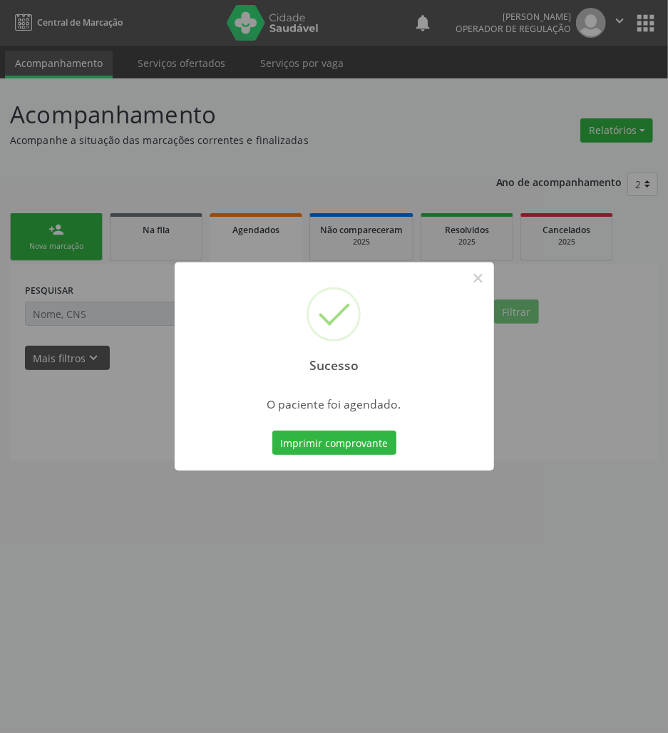
scroll to position [0, 0]
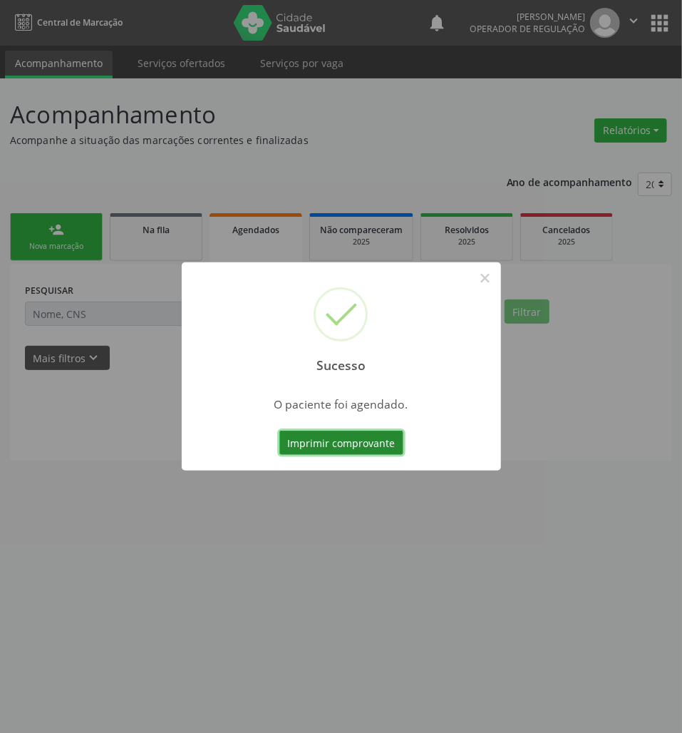
click at [338, 446] on button "Imprimir comprovante" at bounding box center [342, 443] width 124 height 24
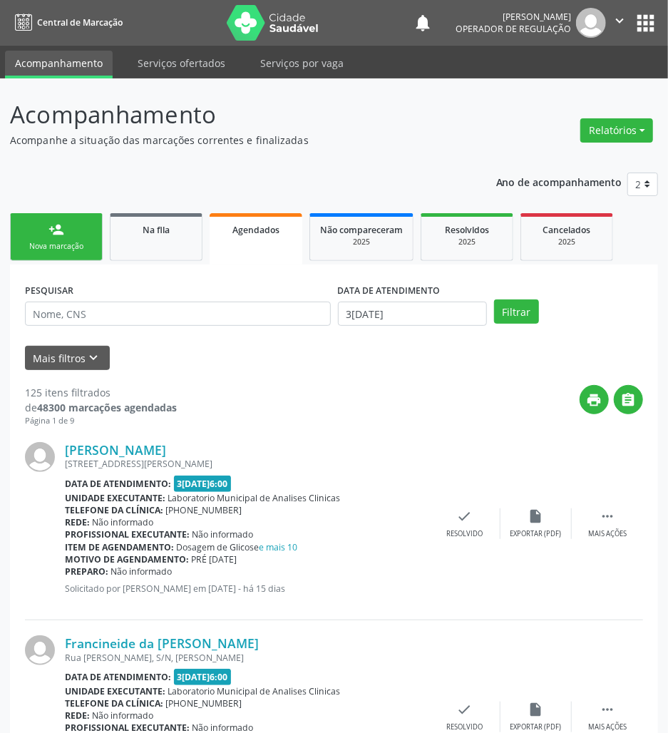
click at [86, 227] on div "Sucesso × O paciente foi agendado. Imprimir comprovante Cancel" at bounding box center [334, 366] width 668 height 733
click at [61, 227] on div "Sucesso × O paciente foi agendado. Imprimir comprovante Cancel" at bounding box center [334, 366] width 668 height 733
click at [81, 249] on div "Sucesso × O paciente foi agendado. Imprimir comprovante Cancel" at bounding box center [334, 366] width 668 height 733
click at [63, 242] on div "Sucesso × O paciente foi agendado. Imprimir comprovante Cancel" at bounding box center [334, 366] width 668 height 733
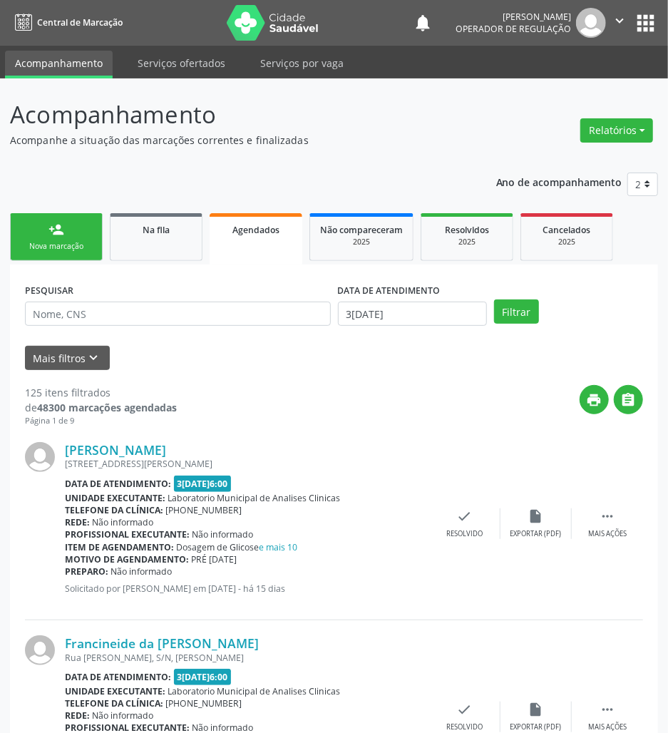
click at [37, 234] on div "Sucesso × O paciente foi agendado. Imprimir comprovante Cancel" at bounding box center [334, 366] width 668 height 733
click at [34, 246] on div "Sucesso × O paciente foi agendado. Imprimir comprovante Cancel" at bounding box center [334, 366] width 668 height 733
click at [73, 250] on div "Sucesso × O paciente foi agendado. Imprimir comprovante Cancel" at bounding box center [334, 366] width 668 height 733
click at [71, 250] on div "Sucesso × O paciente foi agendado. Imprimir comprovante Cancel" at bounding box center [334, 366] width 668 height 733
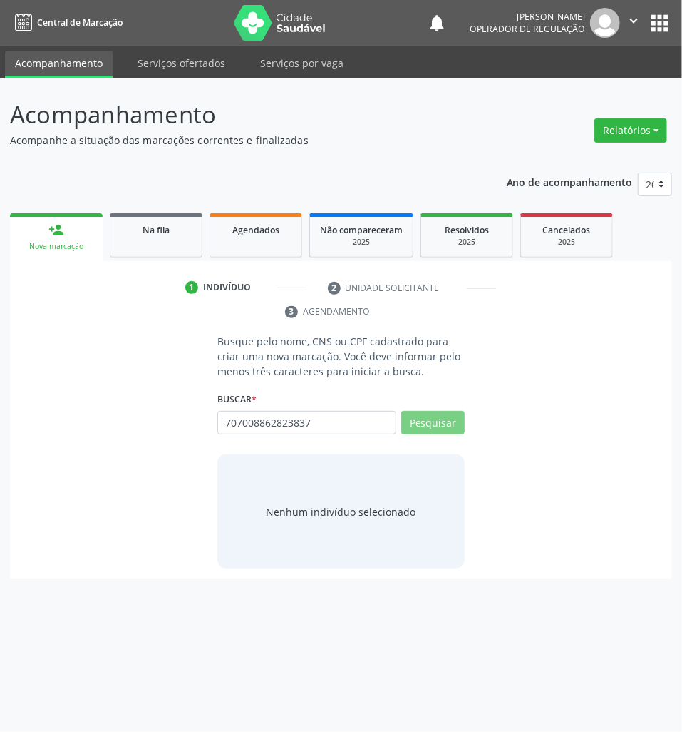
click at [319, 414] on input "707008862823837" at bounding box center [306, 423] width 179 height 24
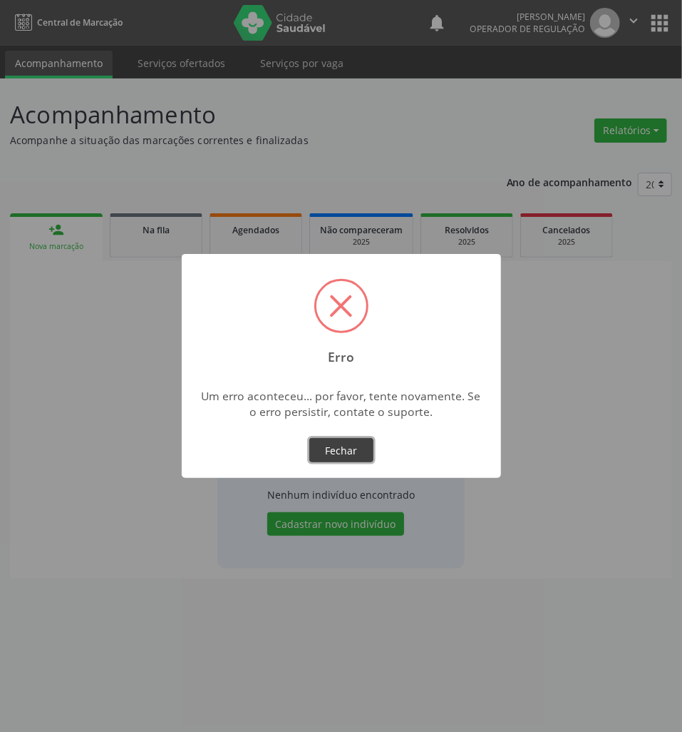
click at [317, 453] on button "Fechar" at bounding box center [341, 450] width 64 height 24
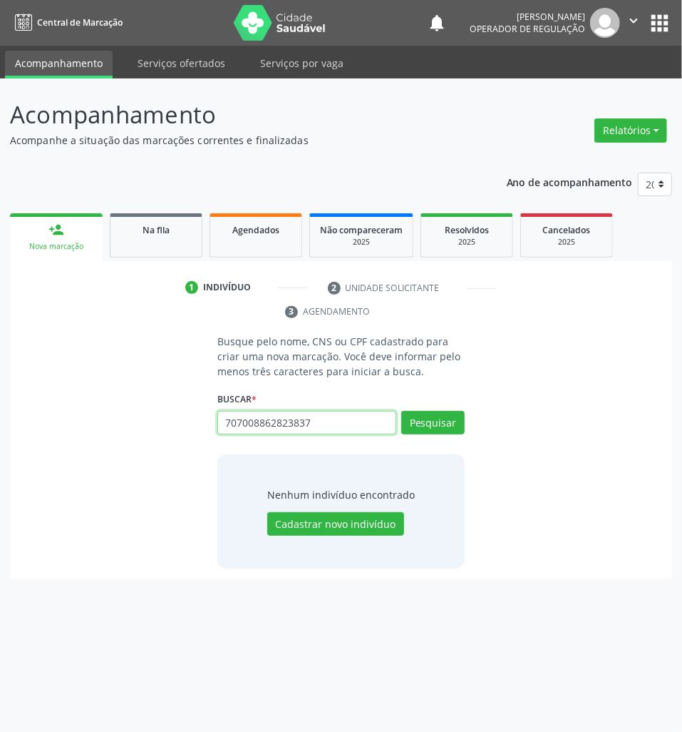
click at [352, 424] on input "707008862823837" at bounding box center [306, 423] width 179 height 24
click at [265, 426] on input "707008862823837" at bounding box center [306, 423] width 179 height 24
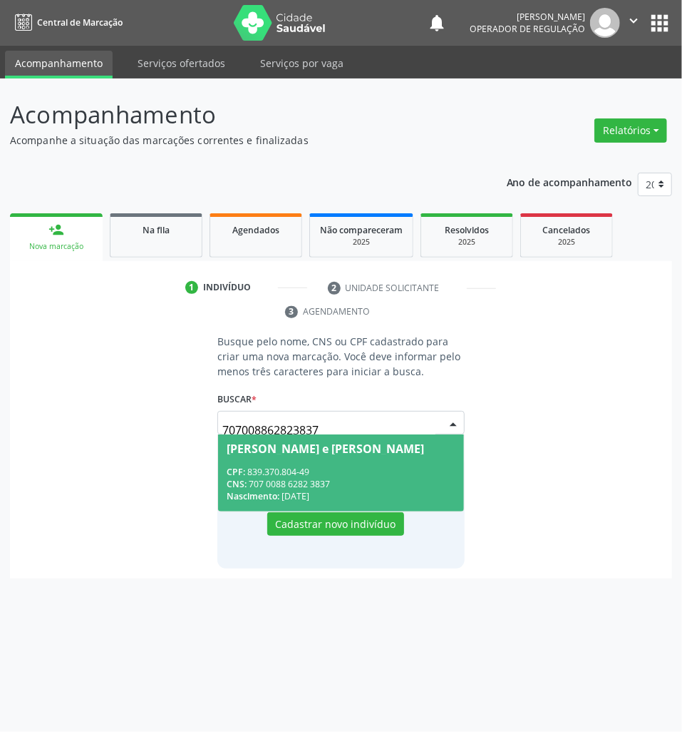
click at [252, 453] on div "[PERSON_NAME] e [PERSON_NAME]" at bounding box center [326, 448] width 198 height 11
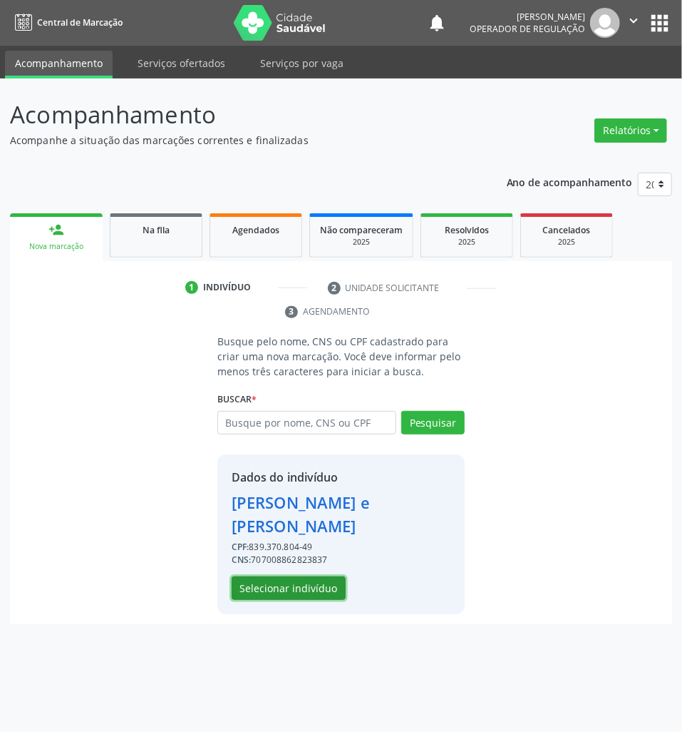
click at [266, 576] on button "Selecionar indivíduo" at bounding box center [289, 588] width 114 height 24
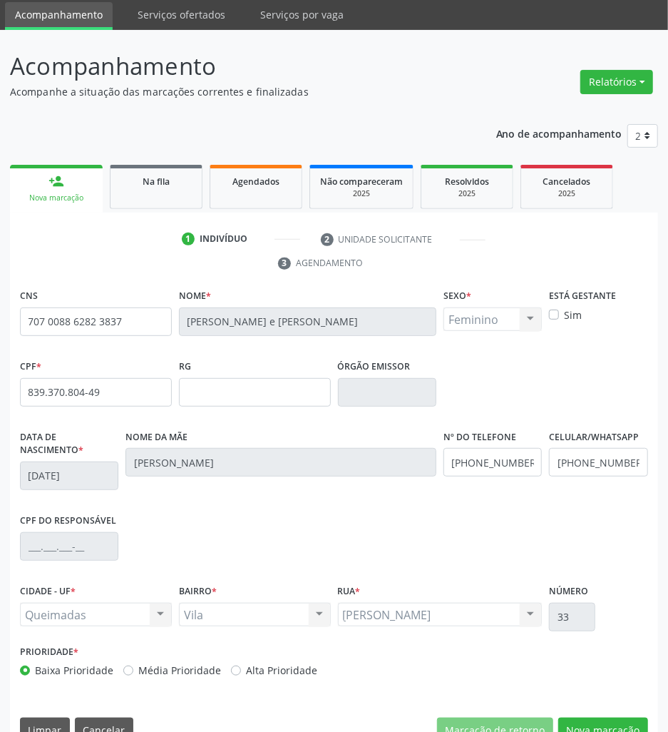
scroll to position [78, 0]
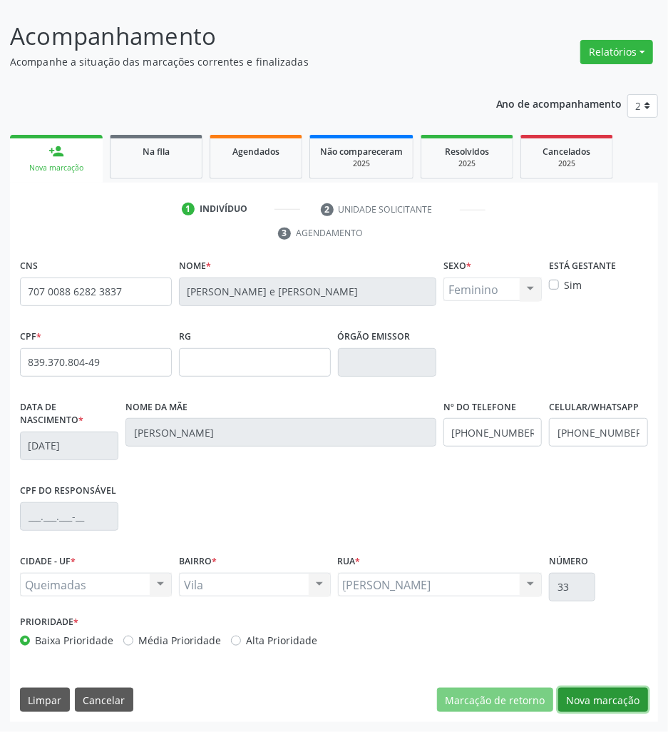
click at [588, 704] on button "Nova marcação" at bounding box center [603, 699] width 90 height 24
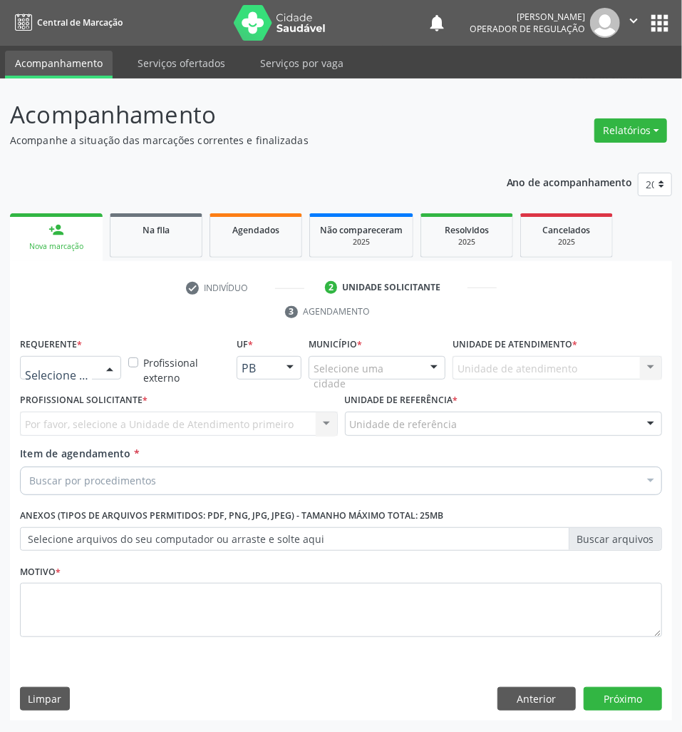
drag, startPoint x: 56, startPoint y: 374, endPoint x: 74, endPoint y: 446, distance: 74.4
click at [77, 416] on span "Paciente" at bounding box center [90, 422] width 139 height 29
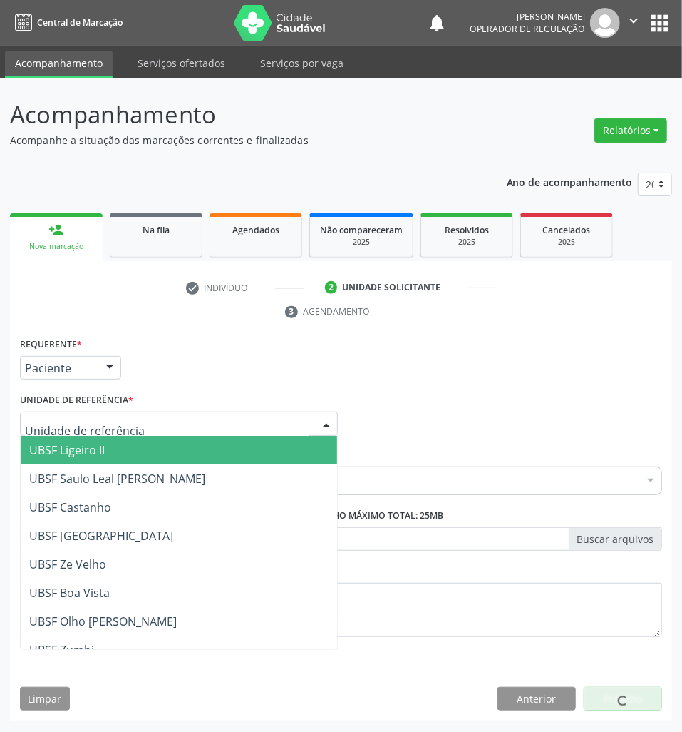
type input "B"
type input "V"
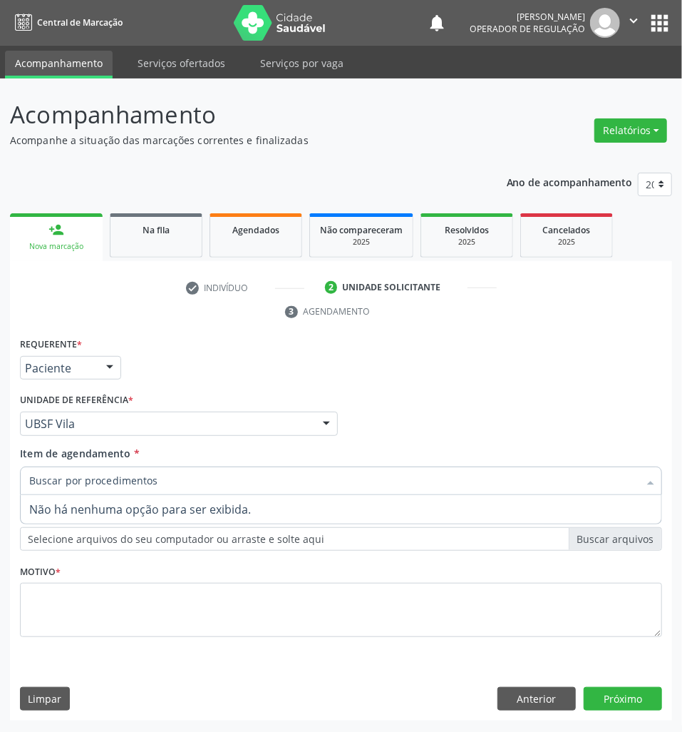
click at [63, 479] on input "Item de agendamento *" at bounding box center [334, 480] width 610 height 29
click at [63, 479] on input "ABDOM" at bounding box center [334, 480] width 610 height 29
type input "ABDOM"
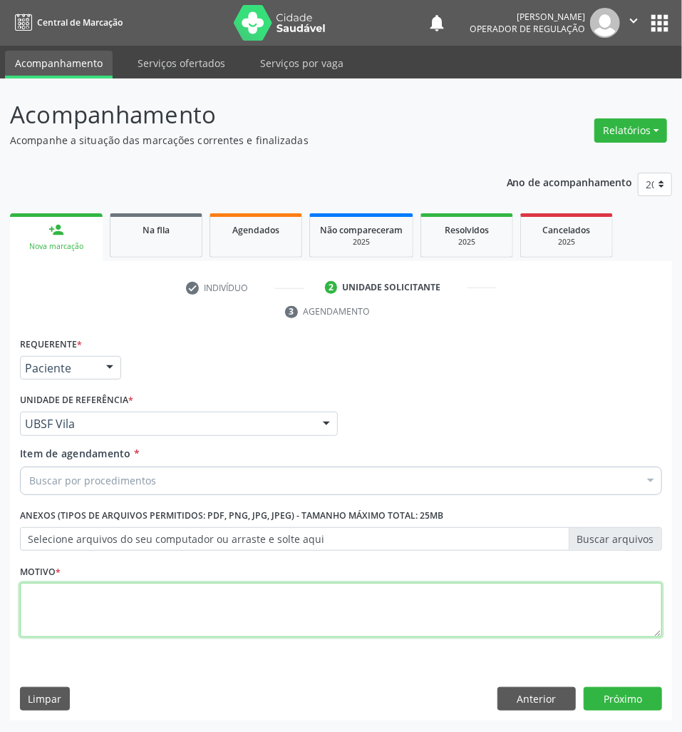
click at [29, 595] on textarea at bounding box center [341, 610] width 642 height 54
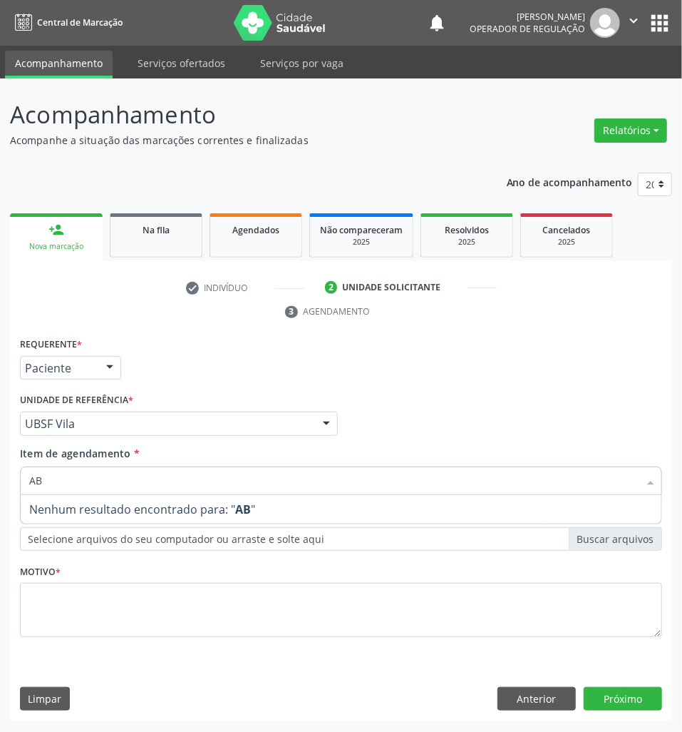
type input "ABD"
click at [69, 570] on div "Motivo *" at bounding box center [341, 598] width 642 height 76
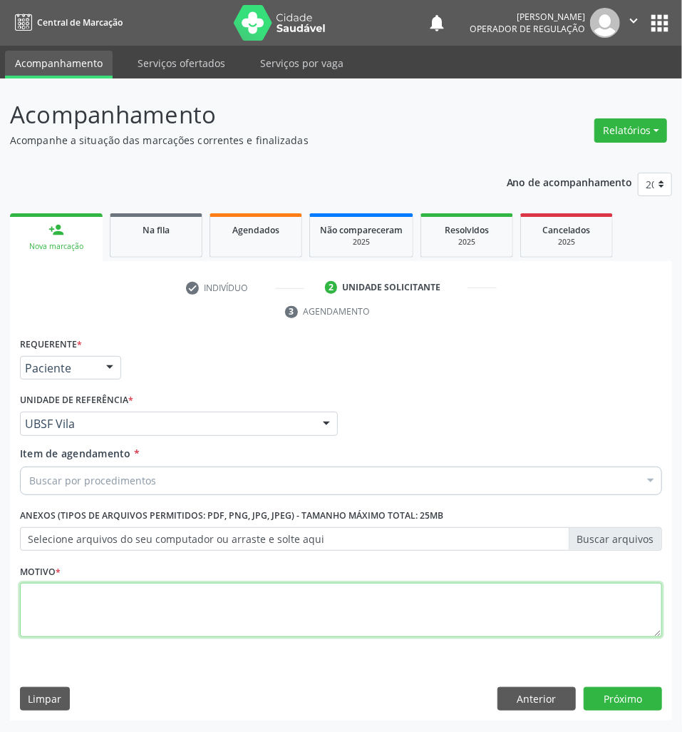
paste textarea "ROTINA"
click at [201, 622] on textarea at bounding box center [341, 610] width 642 height 54
type textarea "ROTINA"
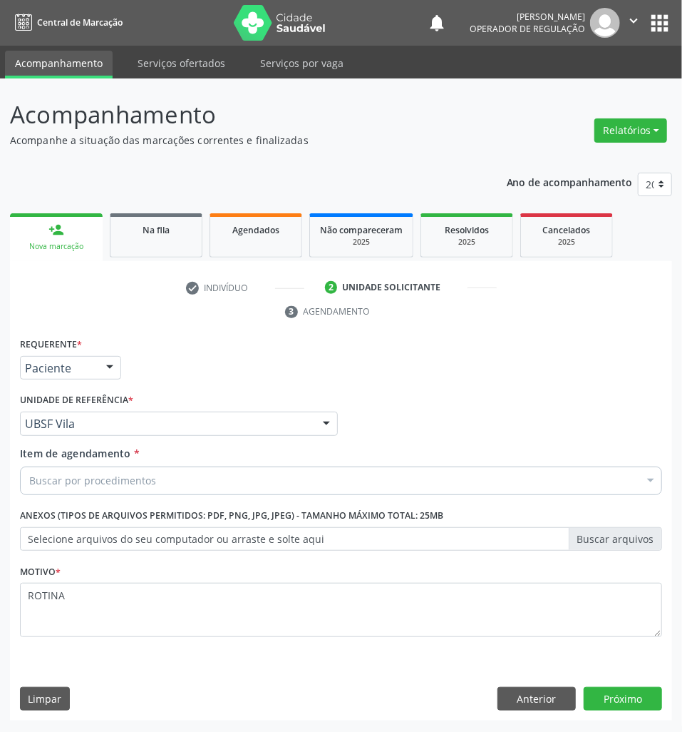
click at [224, 454] on div "Item de agendamento * Buscar por procedimentos Selecionar todos Nenhum resultad…" at bounding box center [341, 468] width 642 height 45
click at [228, 488] on div "Buscar por procedimentos" at bounding box center [341, 480] width 642 height 29
click at [228, 486] on input "Item de agendamento *" at bounding box center [334, 480] width 610 height 29
click at [537, 708] on button "Anterior" at bounding box center [537, 699] width 78 height 24
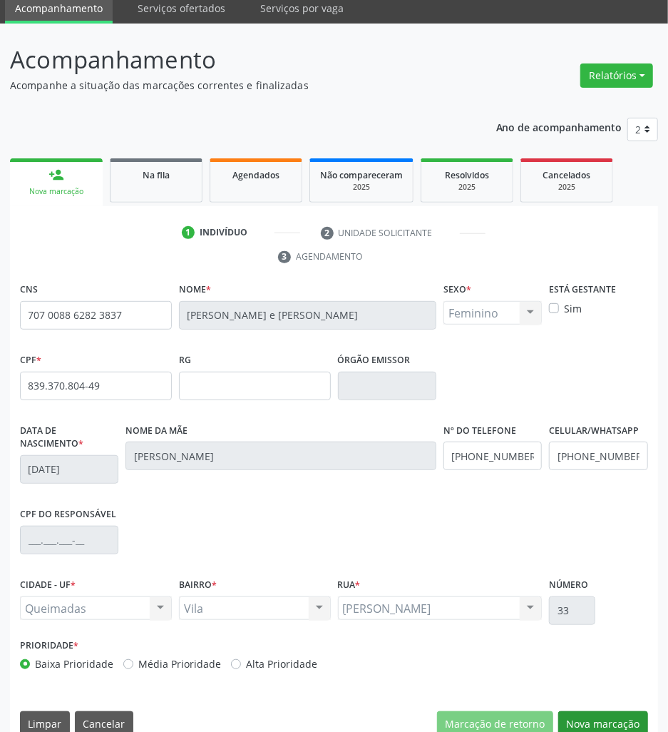
scroll to position [78, 0]
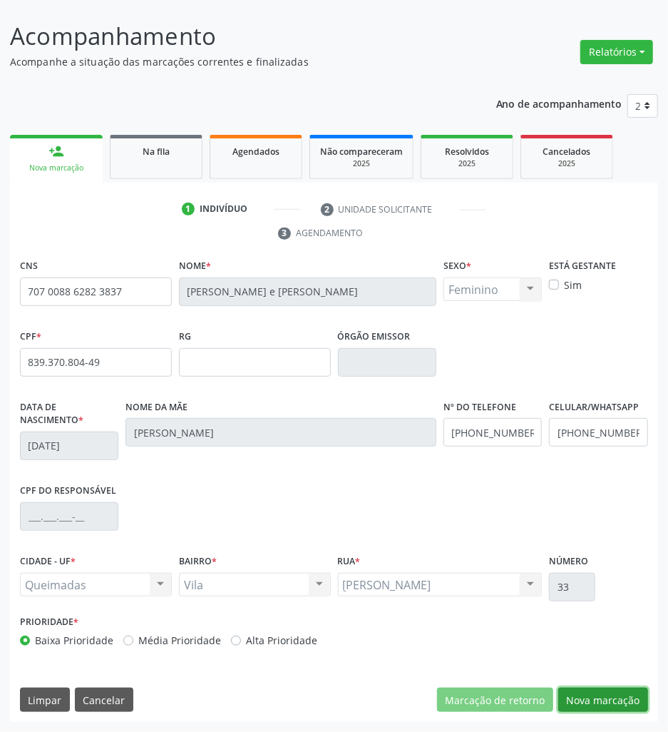
click at [632, 709] on button "Nova marcação" at bounding box center [603, 699] width 90 height 24
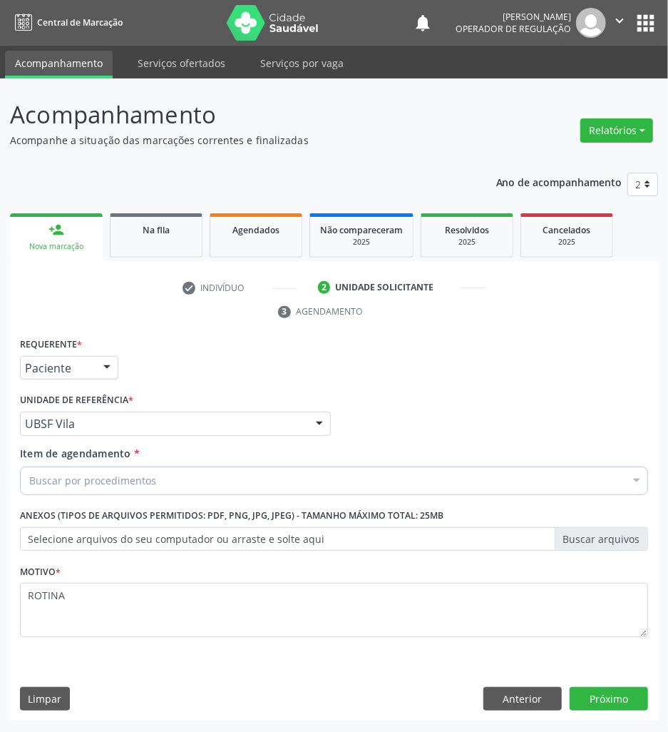
scroll to position [0, 0]
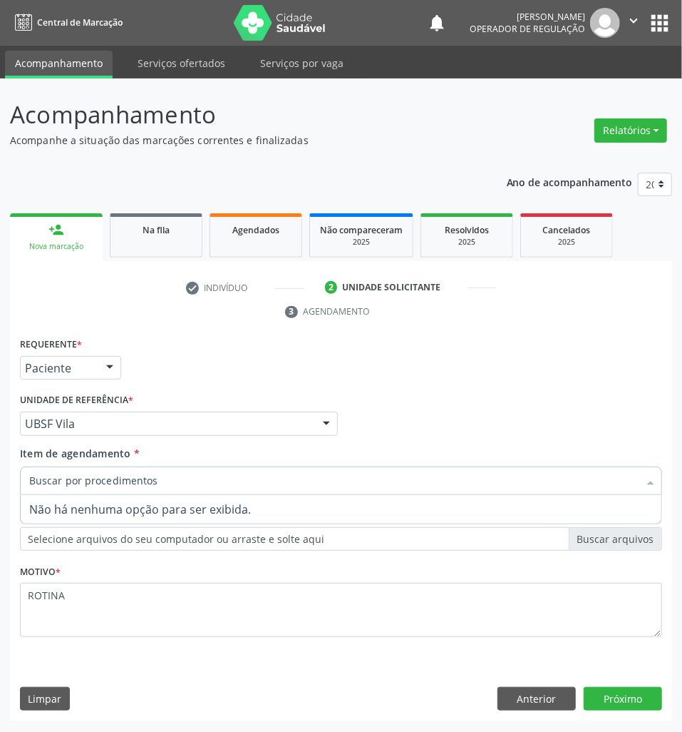
click at [217, 482] on div at bounding box center [341, 480] width 642 height 29
click at [218, 482] on input "Item de agendamento *" at bounding box center [334, 480] width 610 height 29
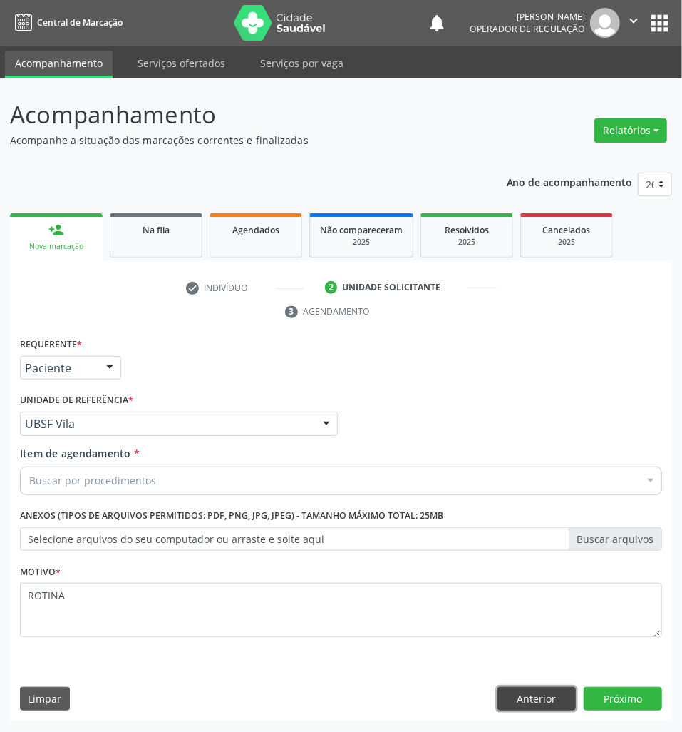
drag, startPoint x: 530, startPoint y: 702, endPoint x: 128, endPoint y: 665, distance: 403.8
click at [529, 702] on button "Anterior" at bounding box center [537, 699] width 78 height 24
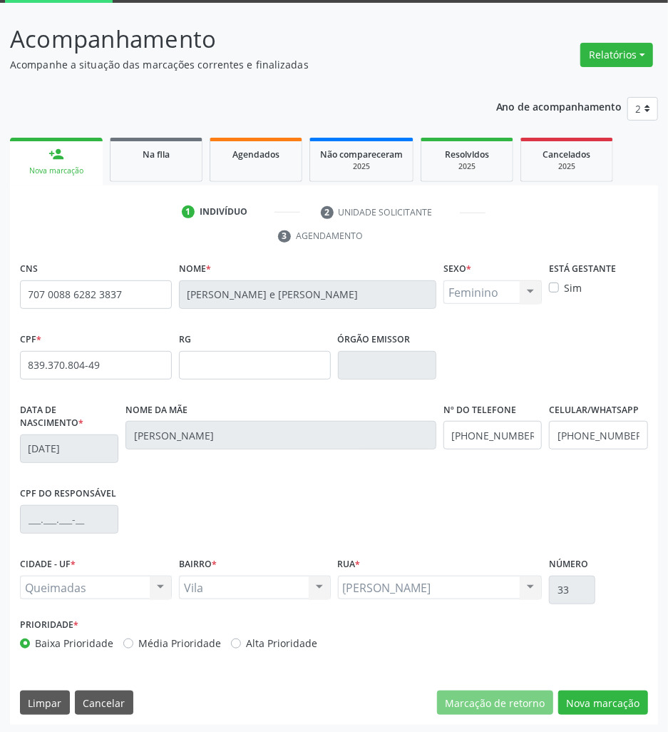
scroll to position [78, 0]
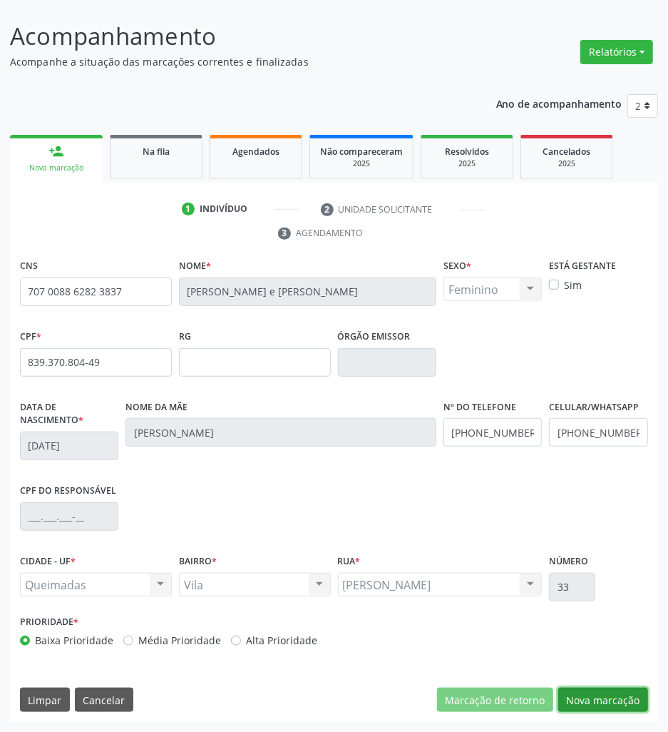
click at [586, 691] on button "Nova marcação" at bounding box center [603, 699] width 90 height 24
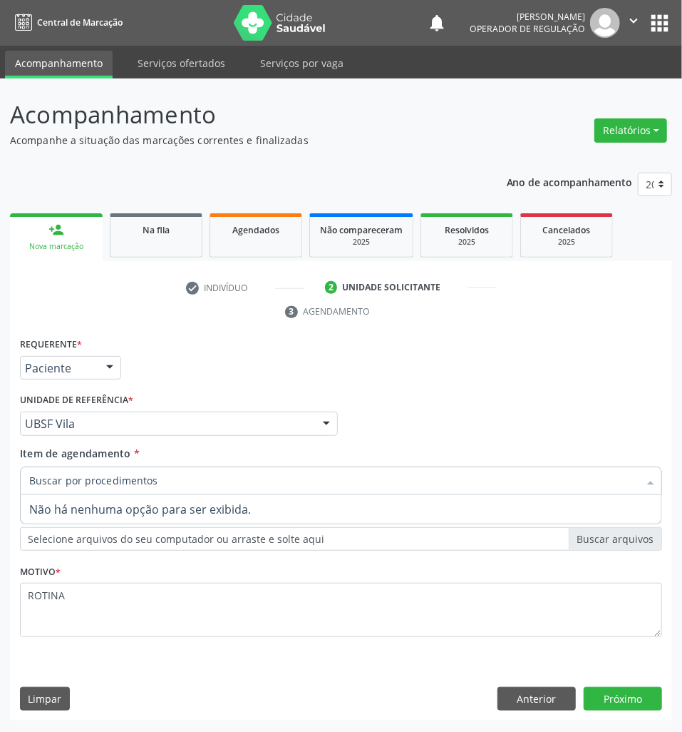
click at [167, 482] on div at bounding box center [341, 480] width 642 height 29
drag, startPoint x: 165, startPoint y: 482, endPoint x: 15, endPoint y: 483, distance: 150.5
click at [160, 482] on input "Item de agendamento *" at bounding box center [334, 480] width 610 height 29
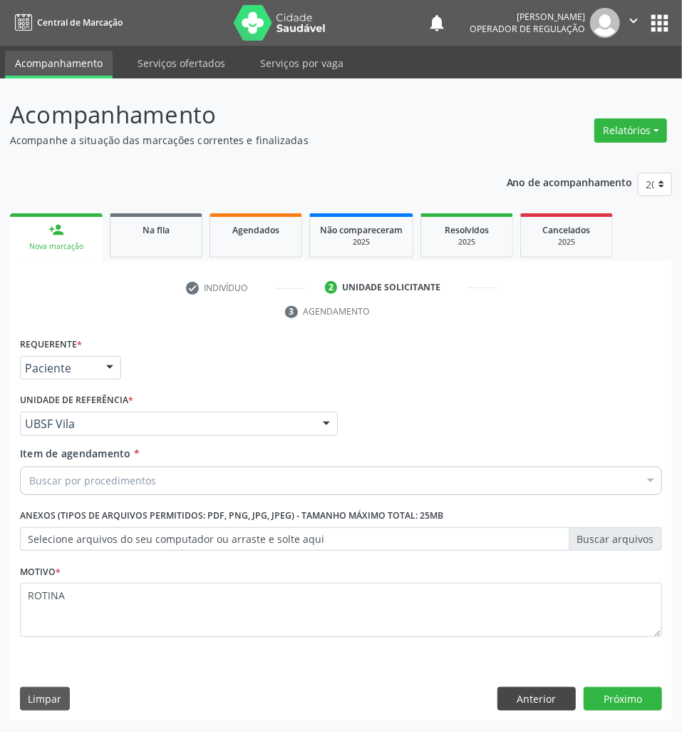
drag, startPoint x: 512, startPoint y: 685, endPoint x: 518, endPoint y: 692, distance: 8.6
click at [513, 688] on div "Requerente * Paciente Profissional de Saúde Paciente Nenhum resultado encontrad…" at bounding box center [341, 527] width 662 height 387
click at [520, 692] on button "Anterior" at bounding box center [537, 699] width 78 height 24
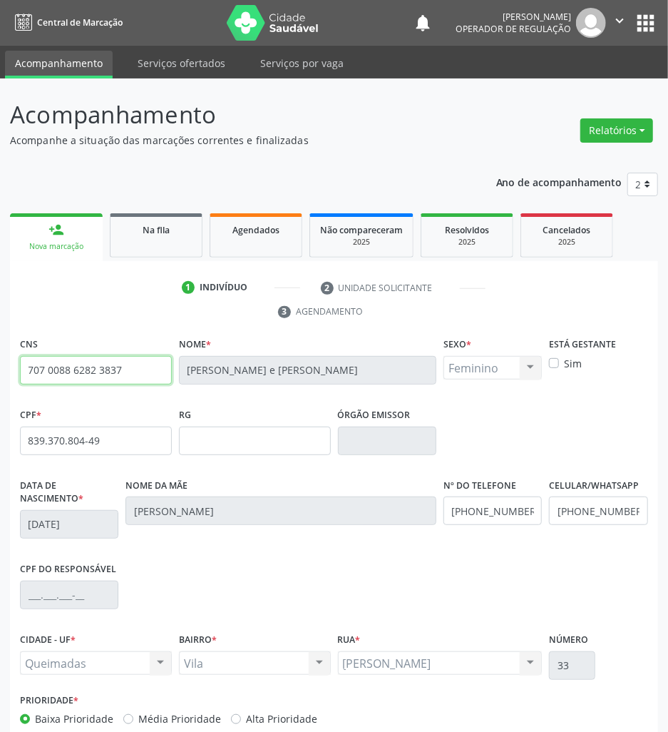
click at [74, 374] on input "707 0088 6282 3837" at bounding box center [96, 370] width 152 height 29
click at [73, 374] on input "707 0088 6282 3837" at bounding box center [96, 370] width 152 height 29
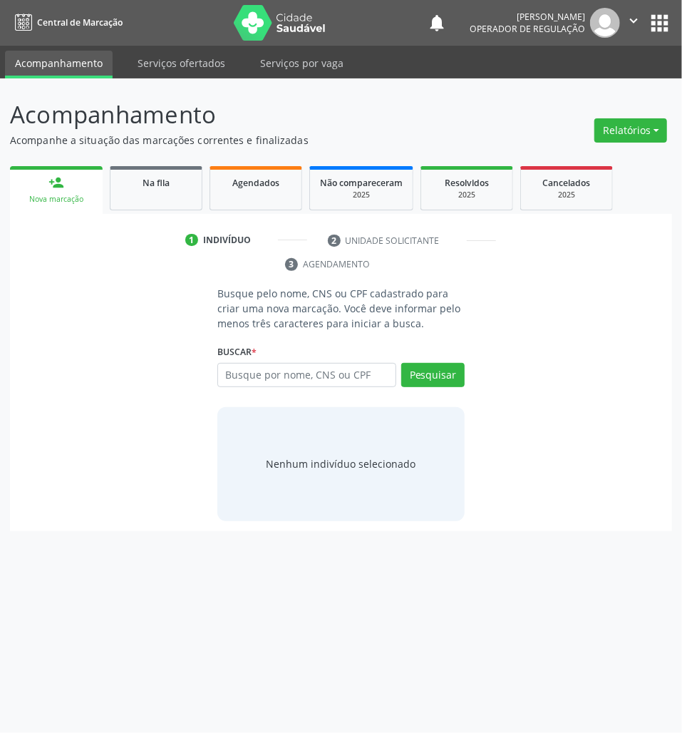
click at [645, 10] on button "" at bounding box center [633, 23] width 27 height 30
click at [647, 29] on button "" at bounding box center [633, 23] width 27 height 30
drag, startPoint x: 671, startPoint y: 29, endPoint x: 667, endPoint y: 53, distance: 23.8
click at [672, 29] on button "apps" at bounding box center [659, 23] width 25 height 25
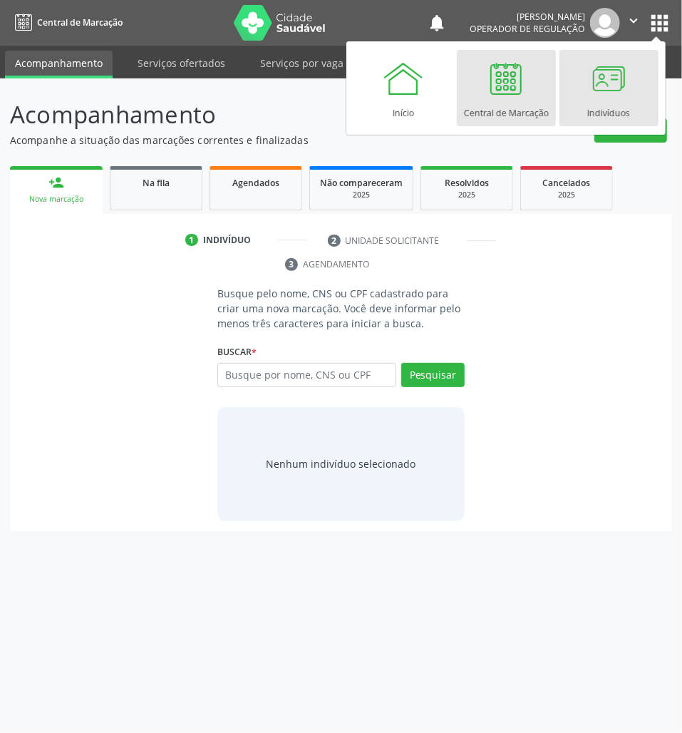
click at [637, 88] on link "Indivíduos" at bounding box center [609, 88] width 99 height 76
